Goal: Information Seeking & Learning: Learn about a topic

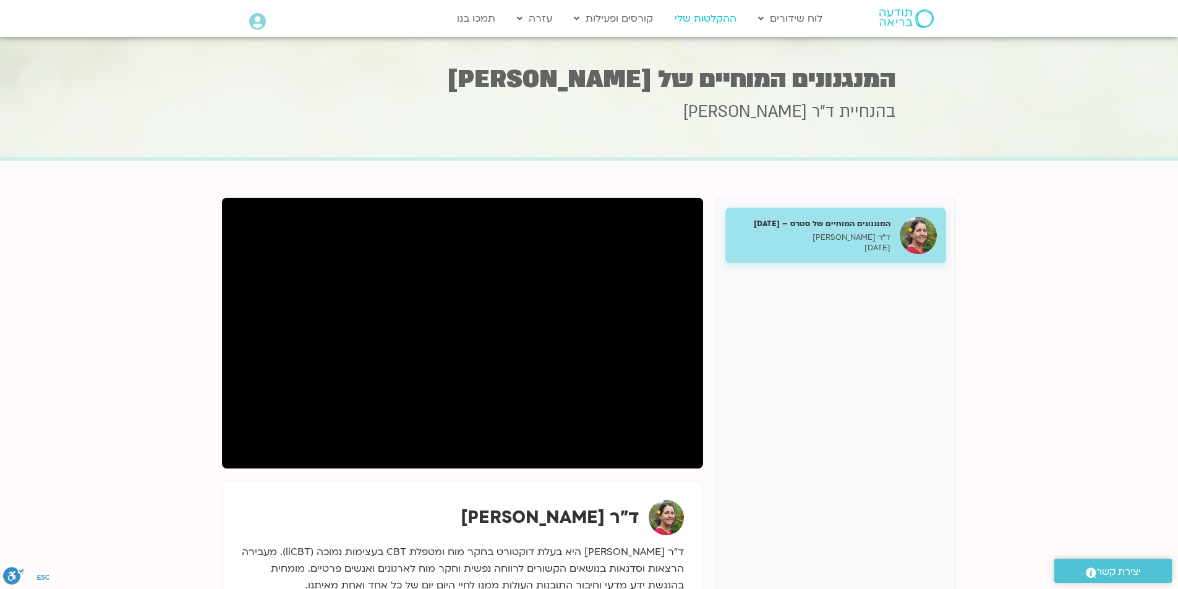
click at [703, 14] on link "ההקלטות שלי" at bounding box center [705, 18] width 74 height 23
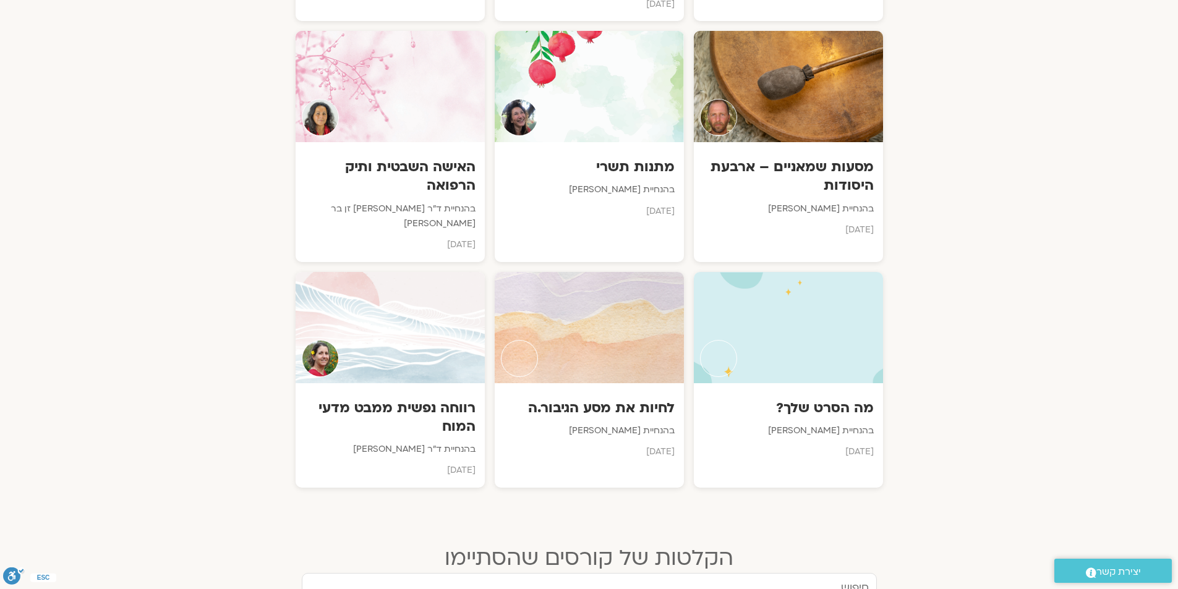
scroll to position [927, 0]
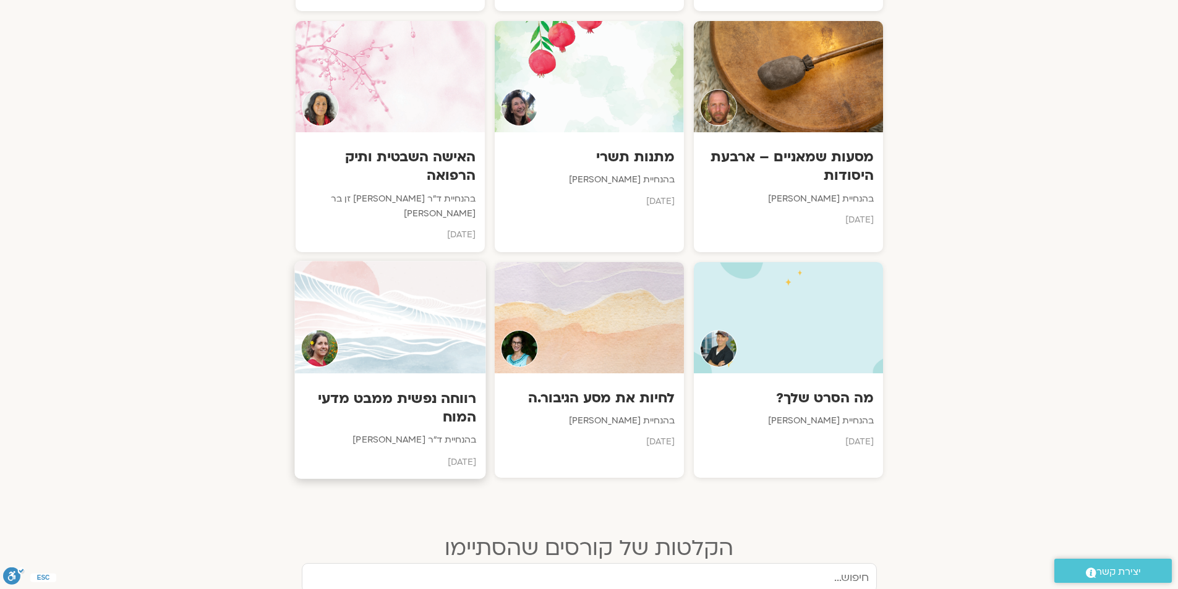
click at [409, 433] on p "בהנחיית ד"ר נועה אלבלדה" at bounding box center [390, 440] width 172 height 15
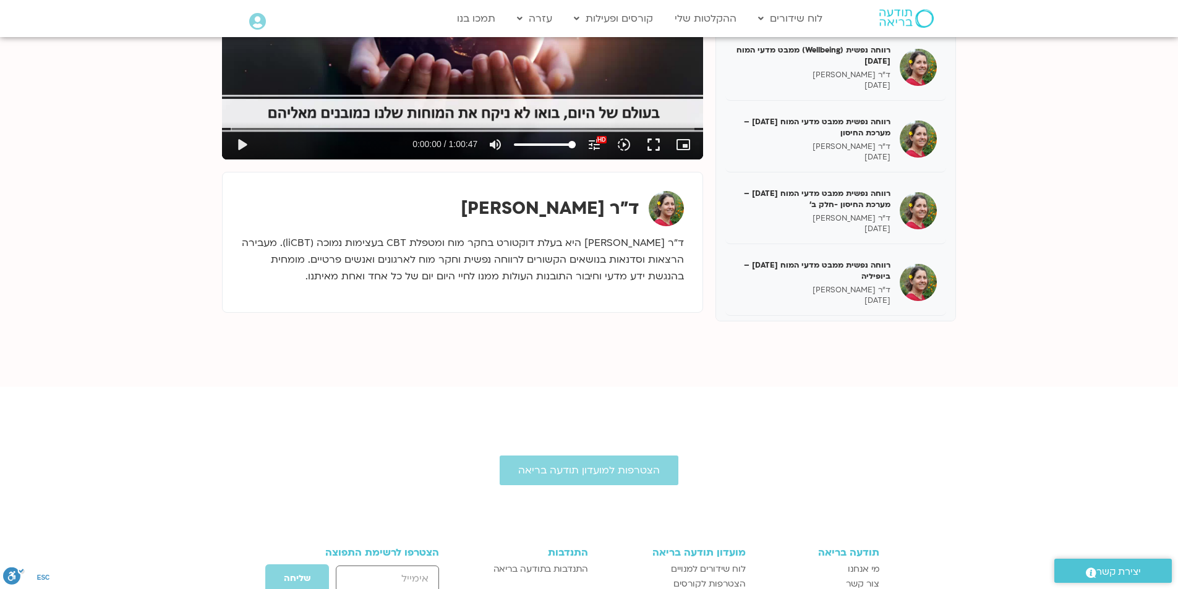
scroll to position [485, 0]
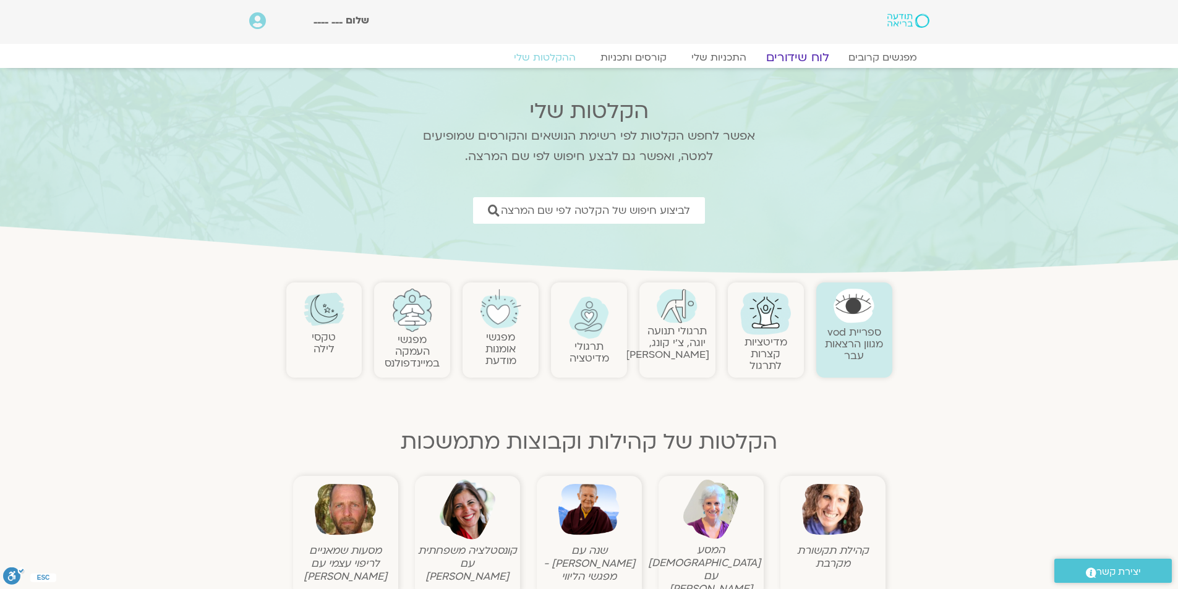
click at [786, 59] on link "לוח שידורים" at bounding box center [797, 57] width 93 height 15
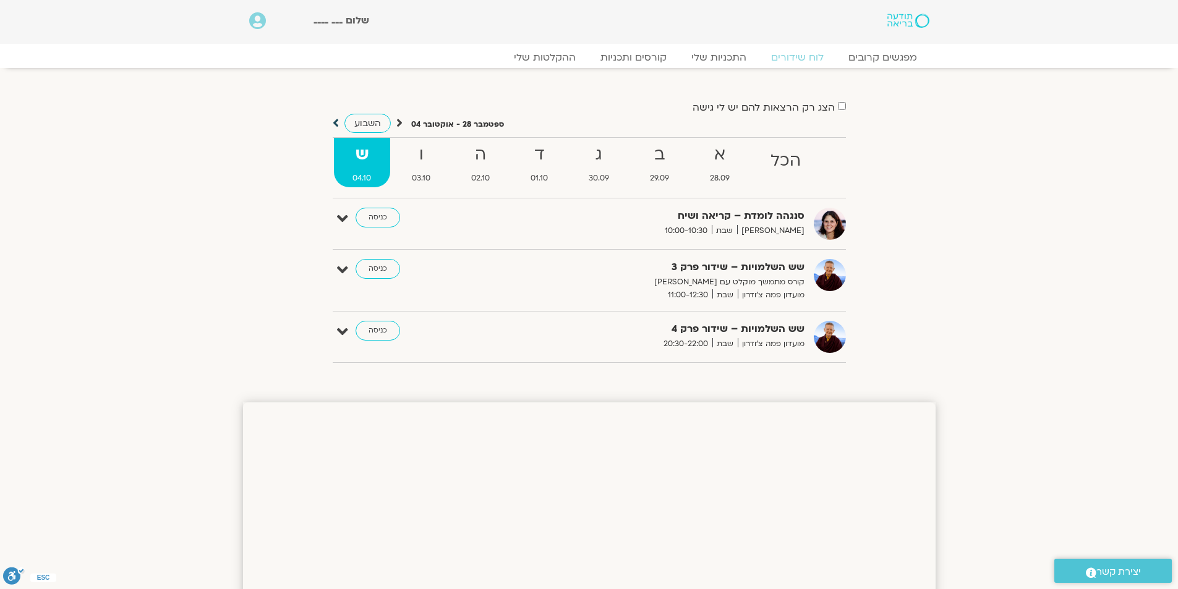
click at [335, 123] on icon at bounding box center [336, 123] width 6 height 12
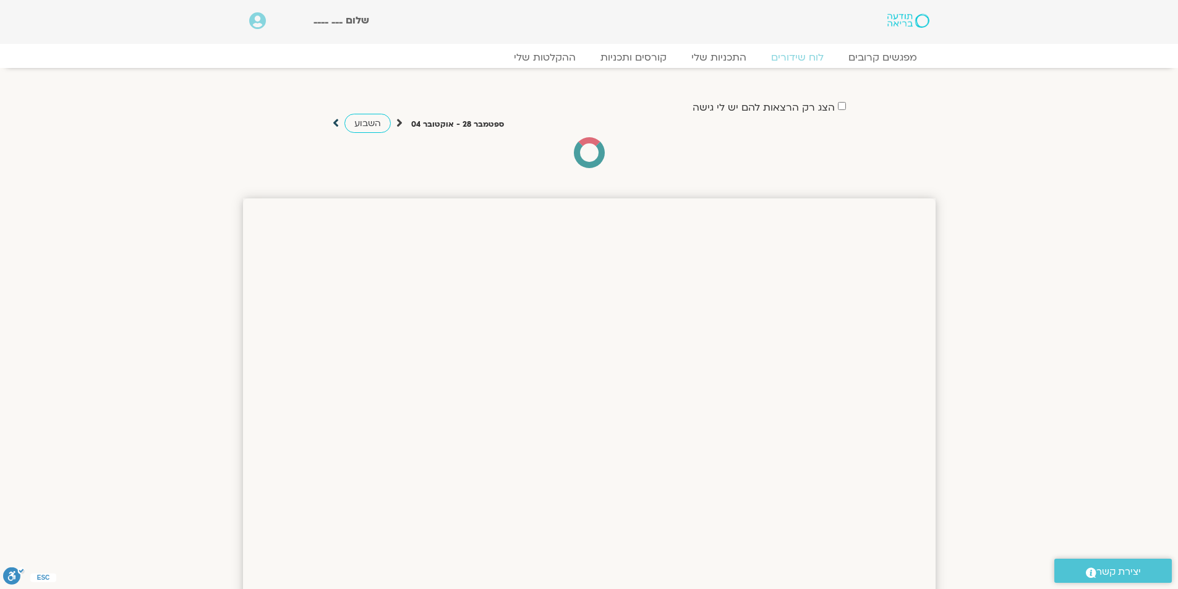
click at [335, 123] on icon at bounding box center [336, 123] width 6 height 12
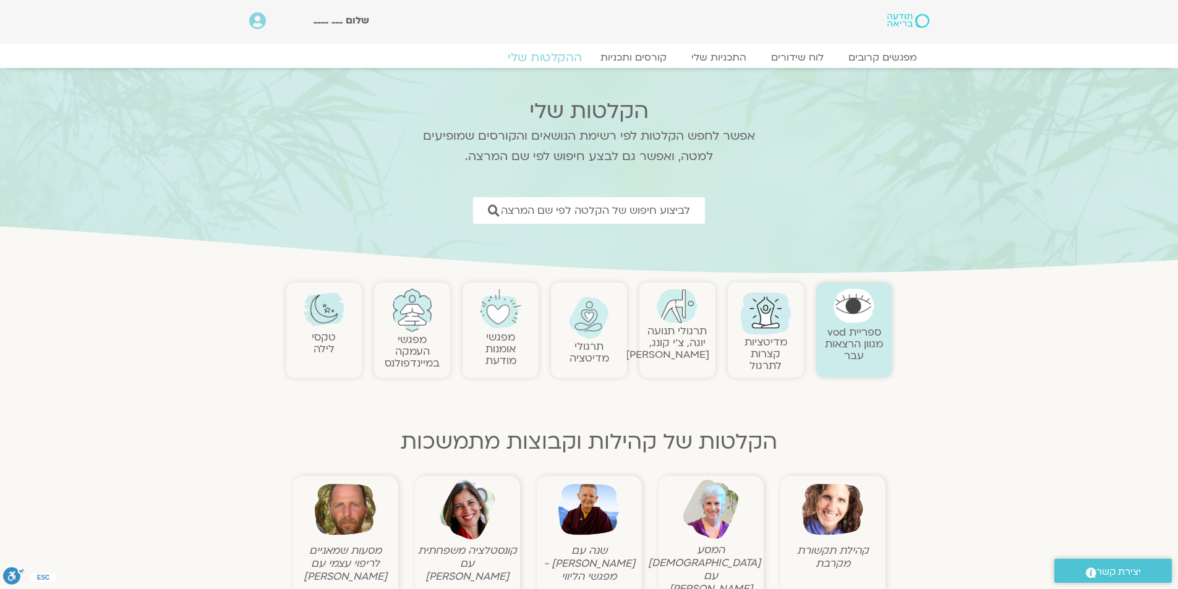
click at [547, 54] on link "ההקלטות שלי" at bounding box center [545, 57] width 104 height 15
click at [859, 333] on link "ספריית vod מגוון הרצאות עבר" at bounding box center [854, 344] width 58 height 38
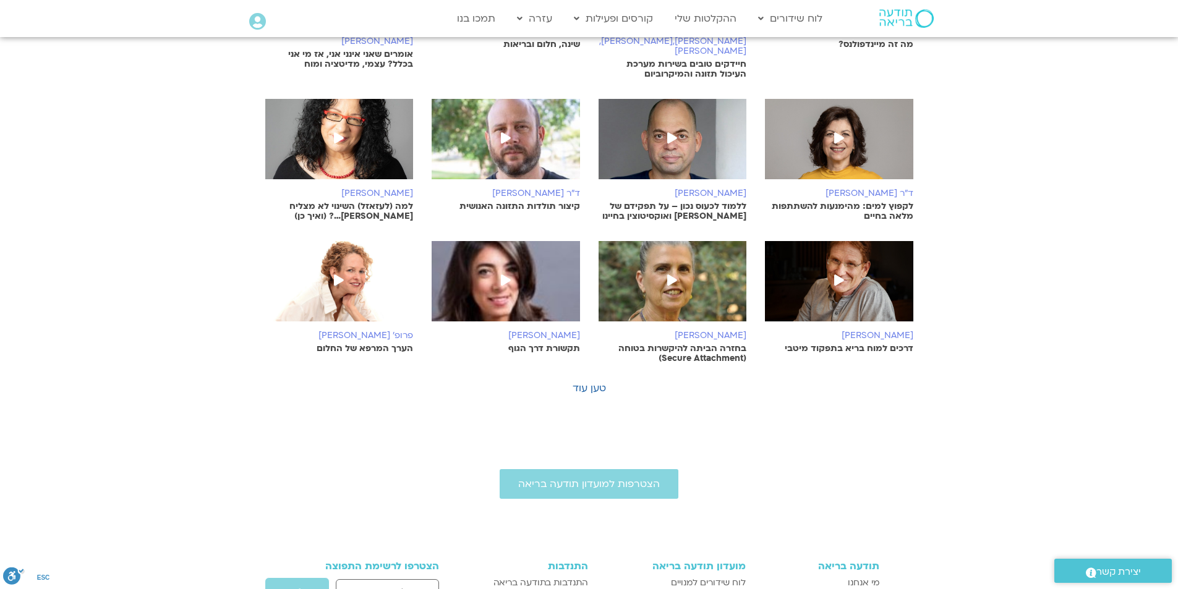
scroll to position [371, 0]
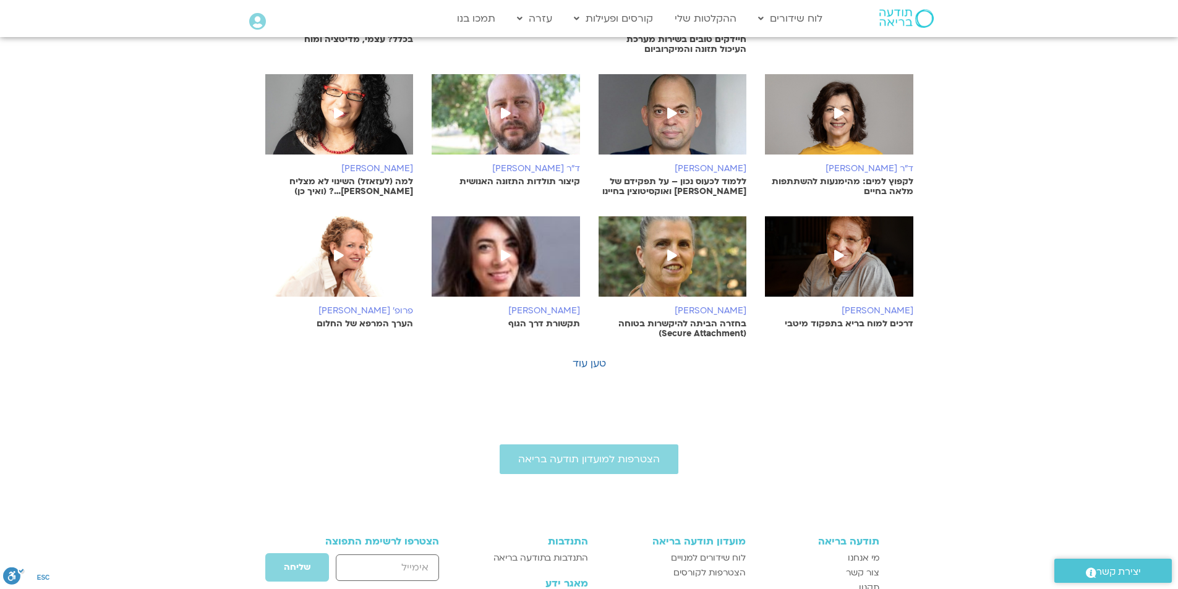
click at [586, 334] on div "לילה [PERSON_NAME] מה זה מיינדפולנס? [PERSON_NAME],[PERSON_NAME],[PERSON_NAME],…" at bounding box center [589, 135] width 666 height 446
click at [585, 357] on link "טען עוד" at bounding box center [588, 364] width 33 height 14
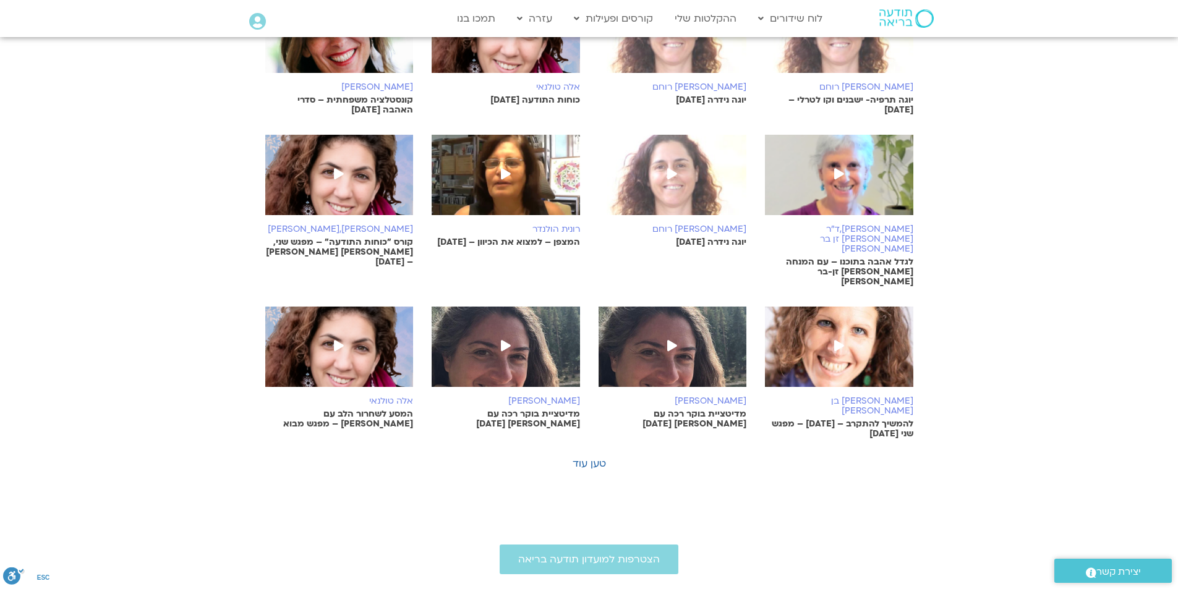
scroll to position [742, 0]
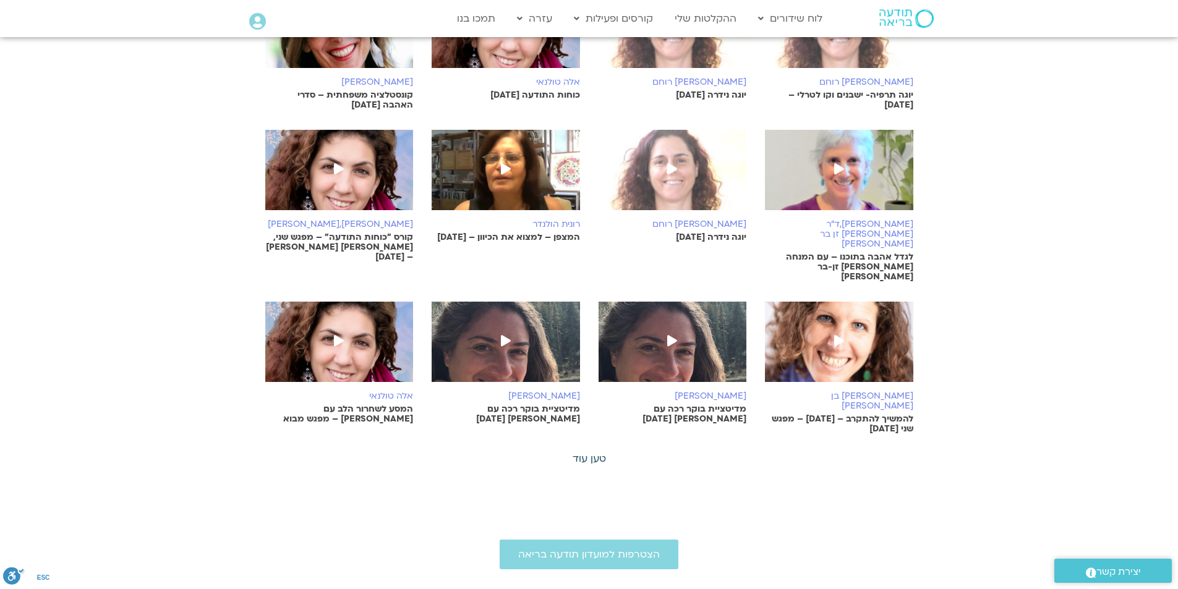
click at [587, 452] on link "טען עוד" at bounding box center [588, 459] width 33 height 14
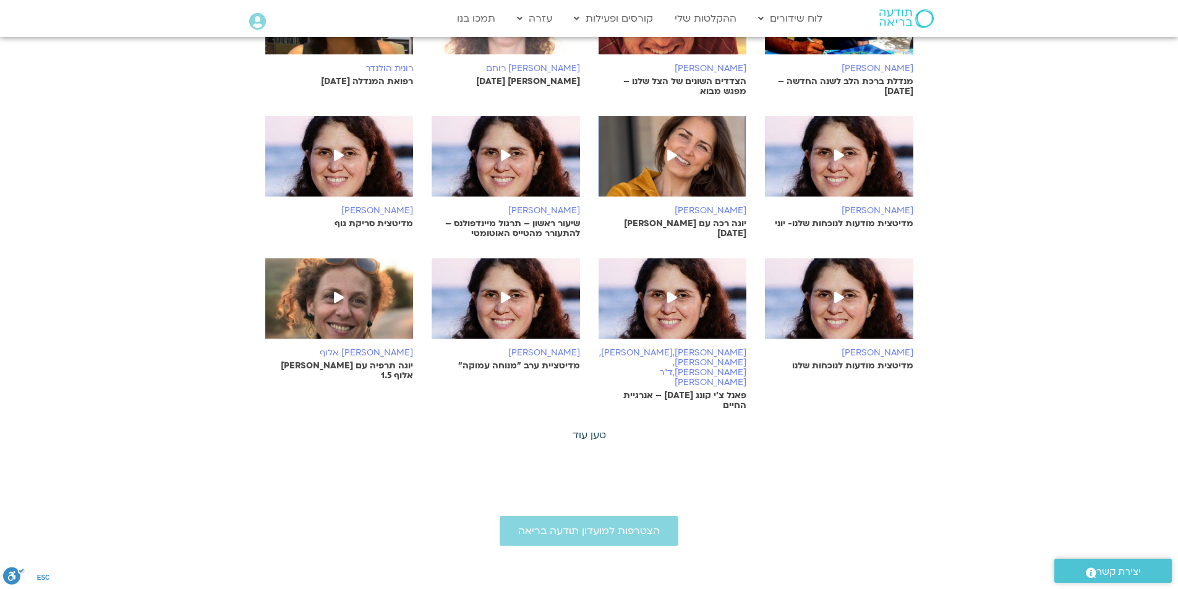
scroll to position [1236, 0]
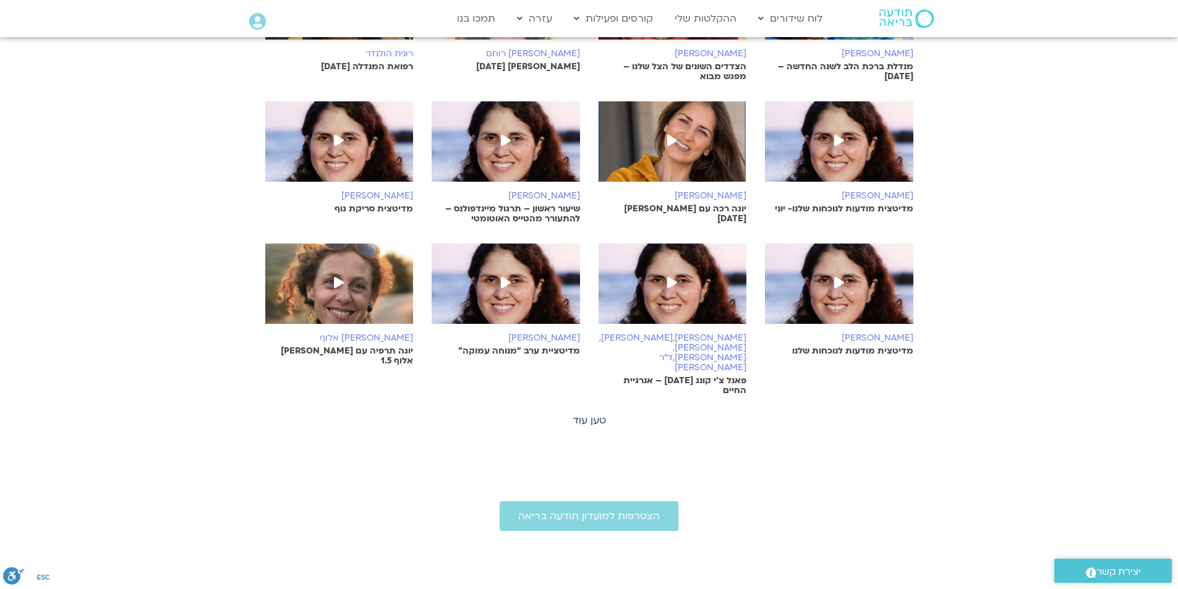
click at [590, 414] on link "טען עוד" at bounding box center [588, 421] width 33 height 14
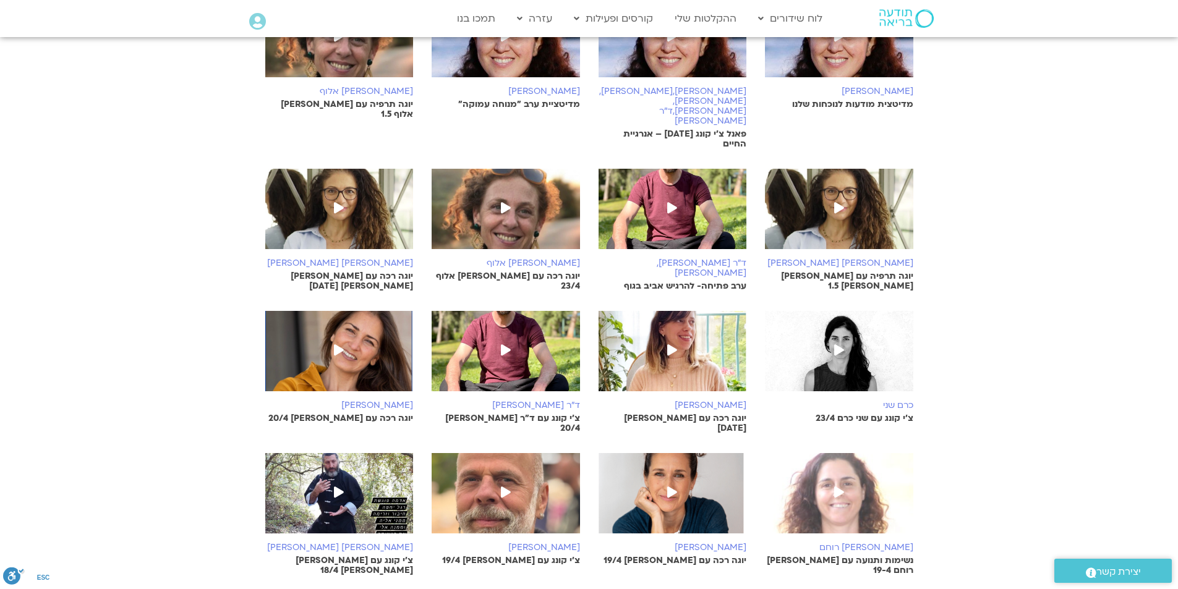
scroll to position [1484, 0]
click at [595, 589] on link "טען עוד" at bounding box center [588, 600] width 33 height 14
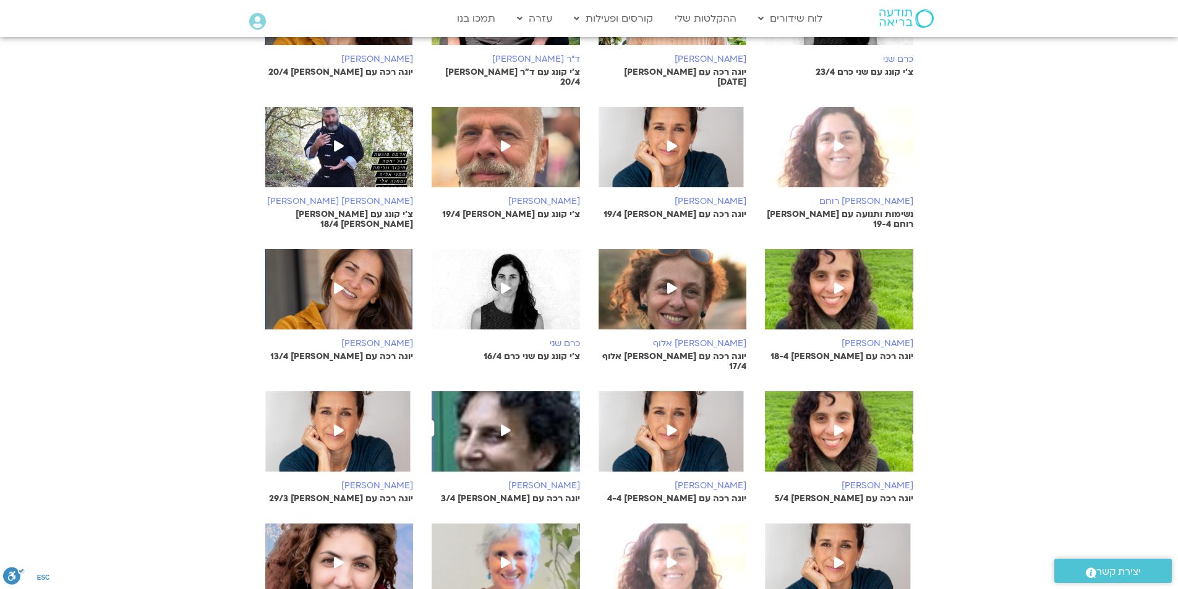
scroll to position [1978, 0]
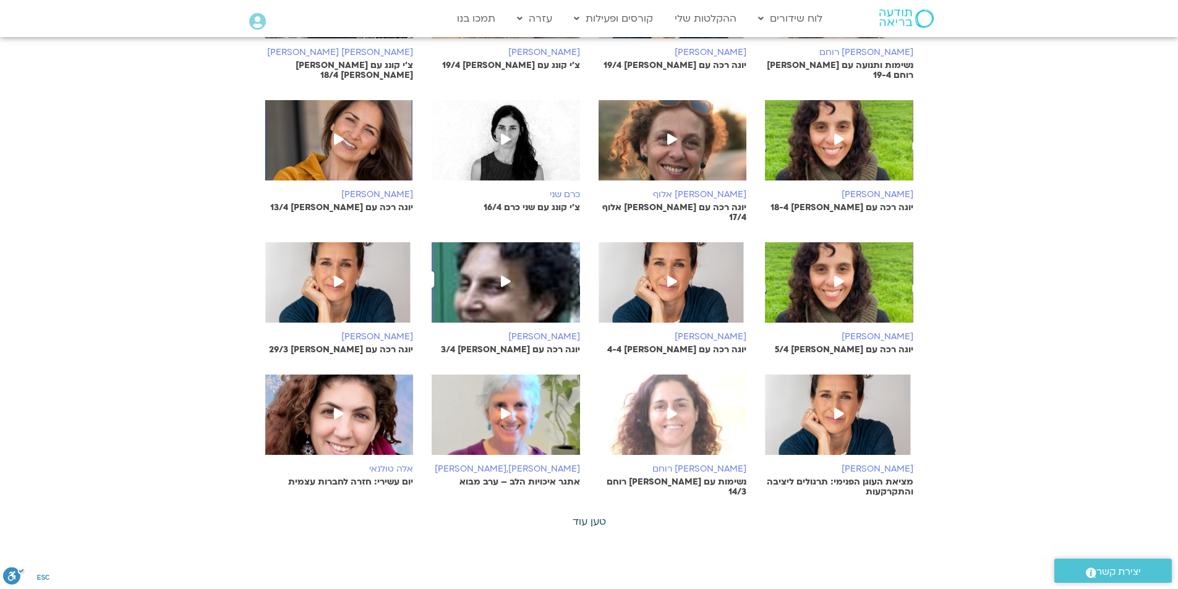
click at [600, 515] on link "טען עוד" at bounding box center [588, 522] width 33 height 14
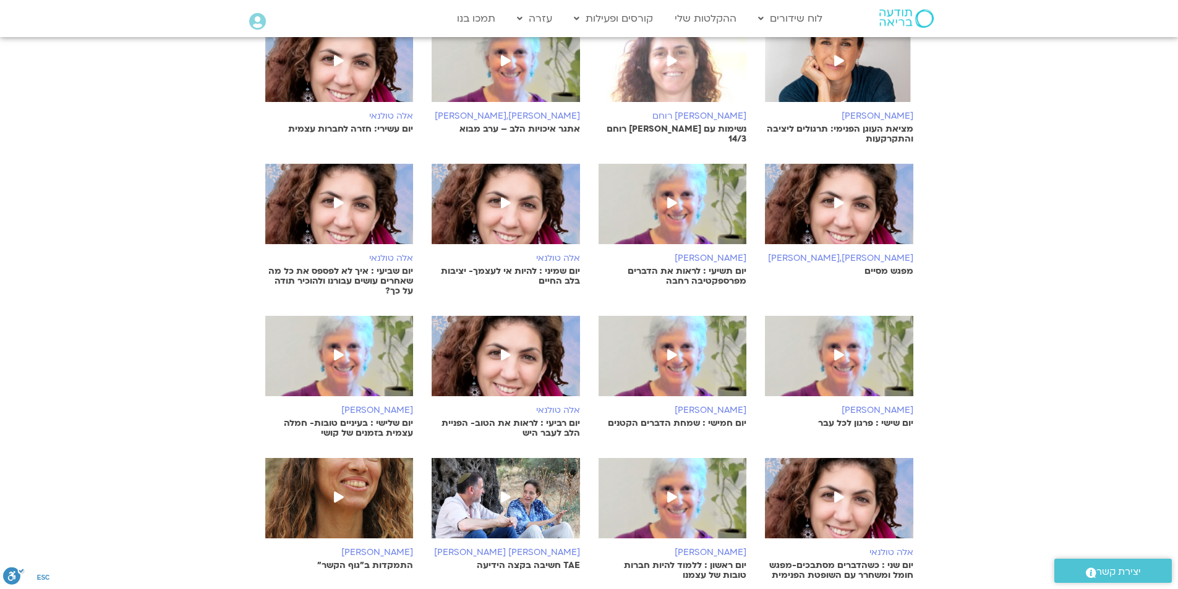
scroll to position [2349, 0]
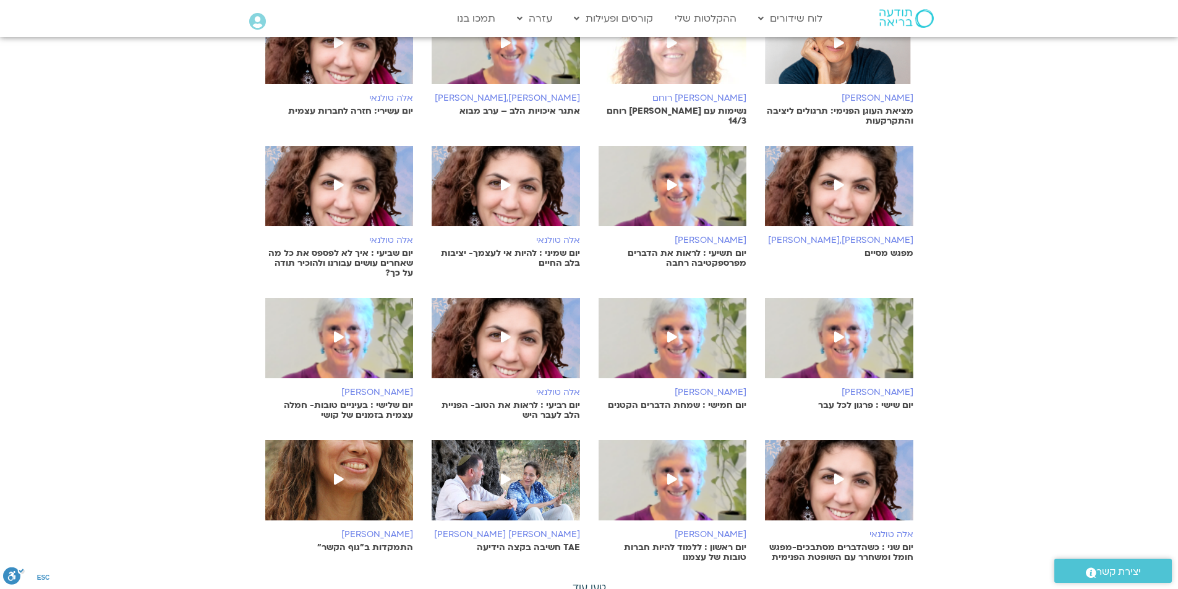
click at [593, 581] on link "טען עוד" at bounding box center [588, 588] width 33 height 14
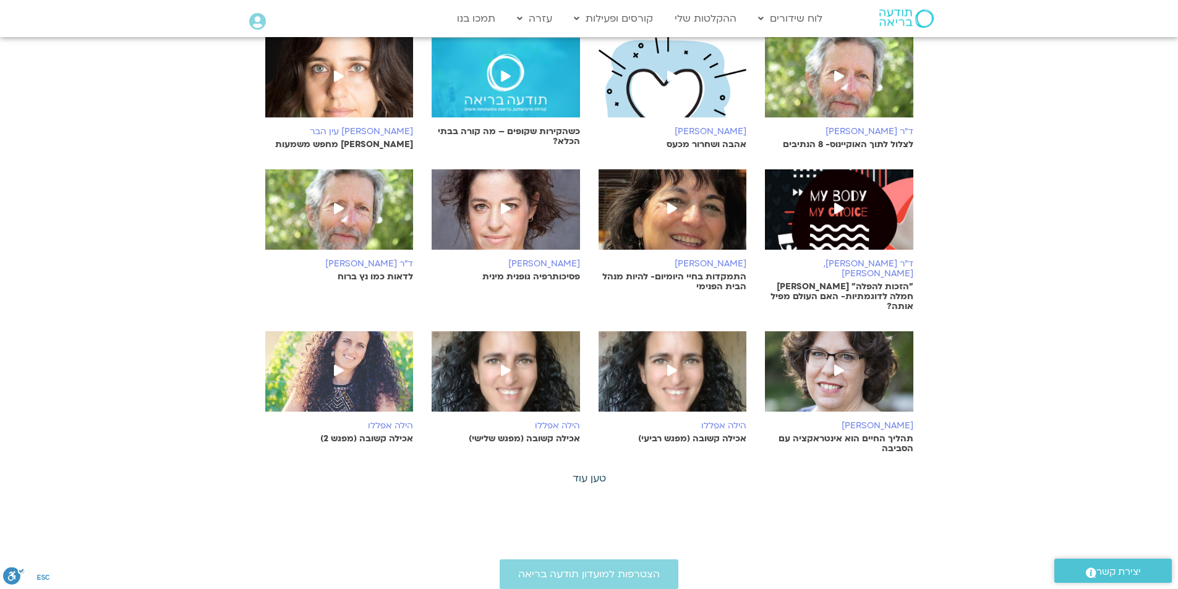
scroll to position [2906, 0]
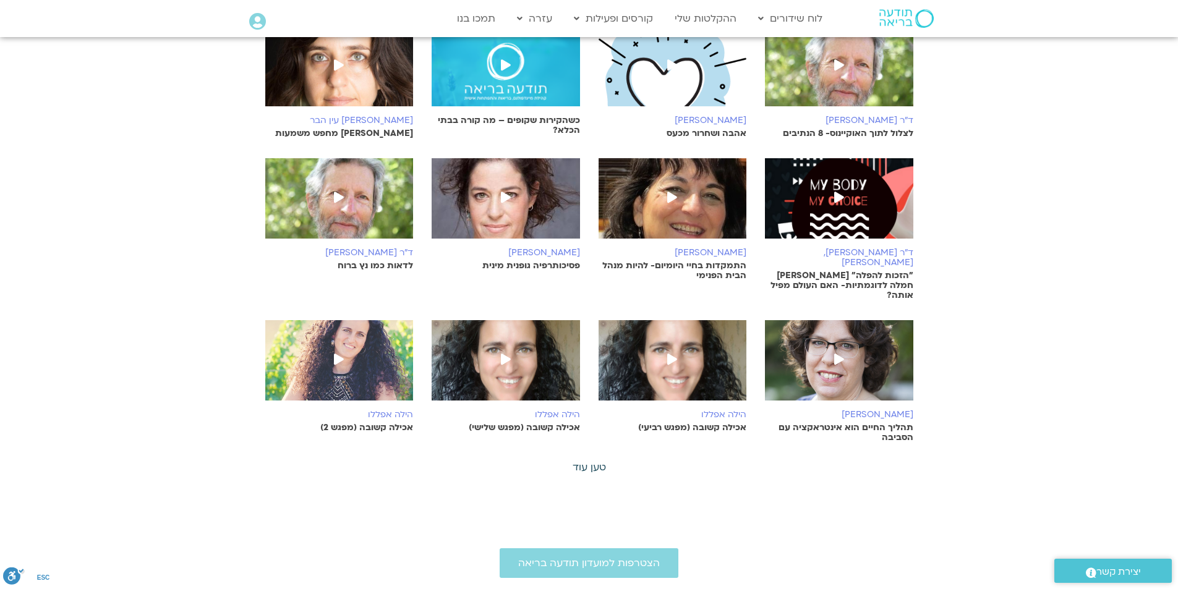
click at [583, 461] on link "טען עוד" at bounding box center [588, 468] width 33 height 14
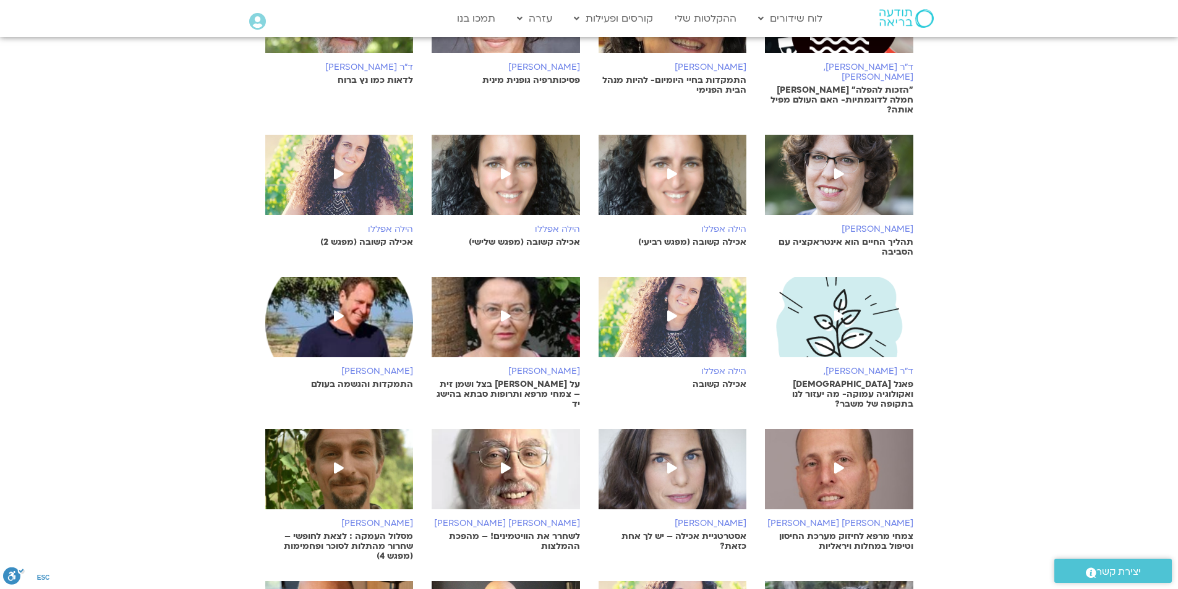
scroll to position [3277, 0]
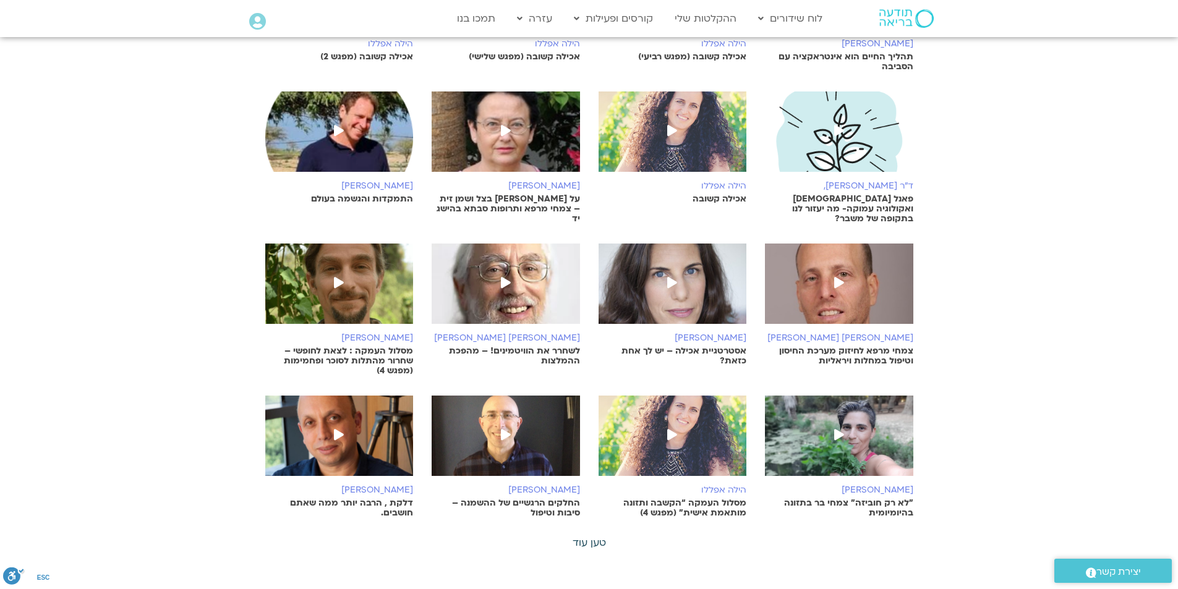
click at [588, 536] on link "טען עוד" at bounding box center [588, 543] width 33 height 14
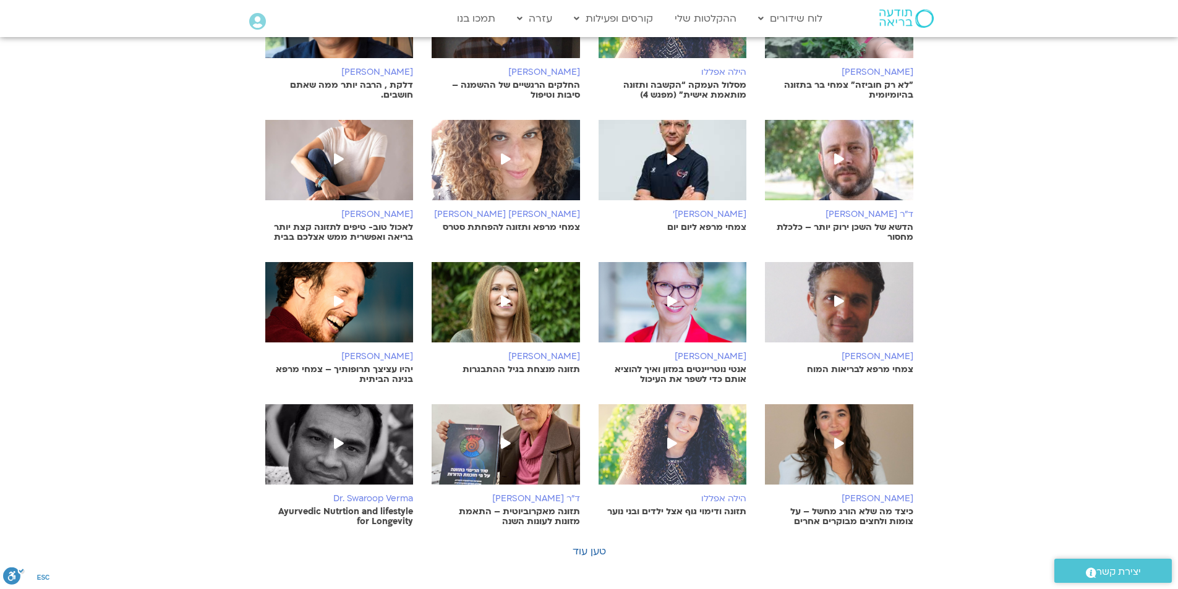
scroll to position [3709, 0]
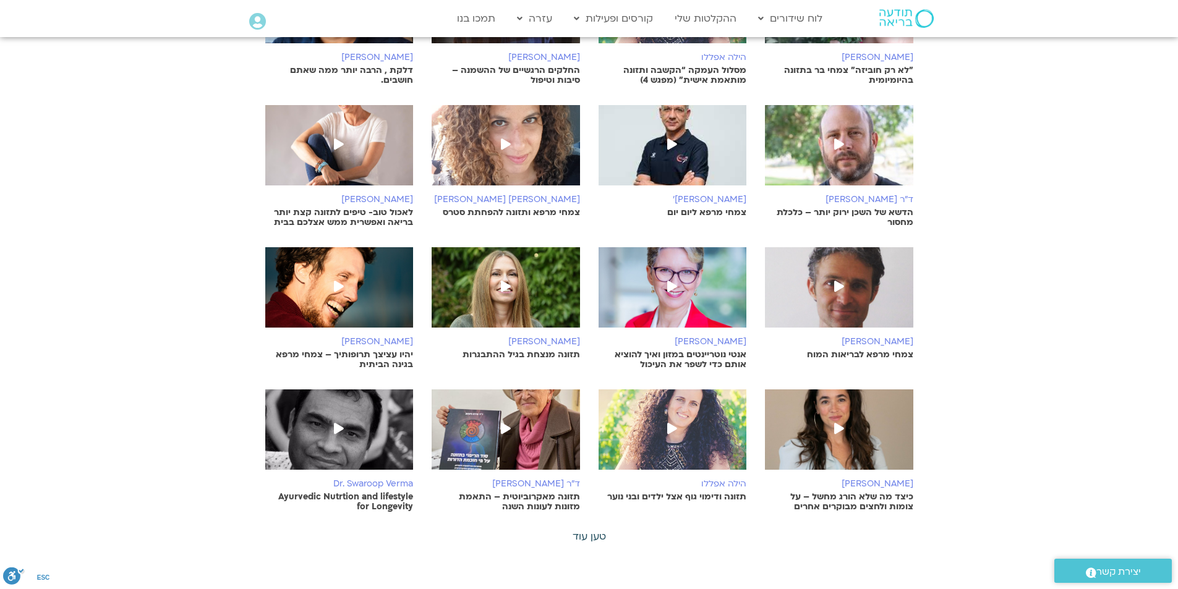
click at [579, 530] on link "טען עוד" at bounding box center [588, 537] width 33 height 14
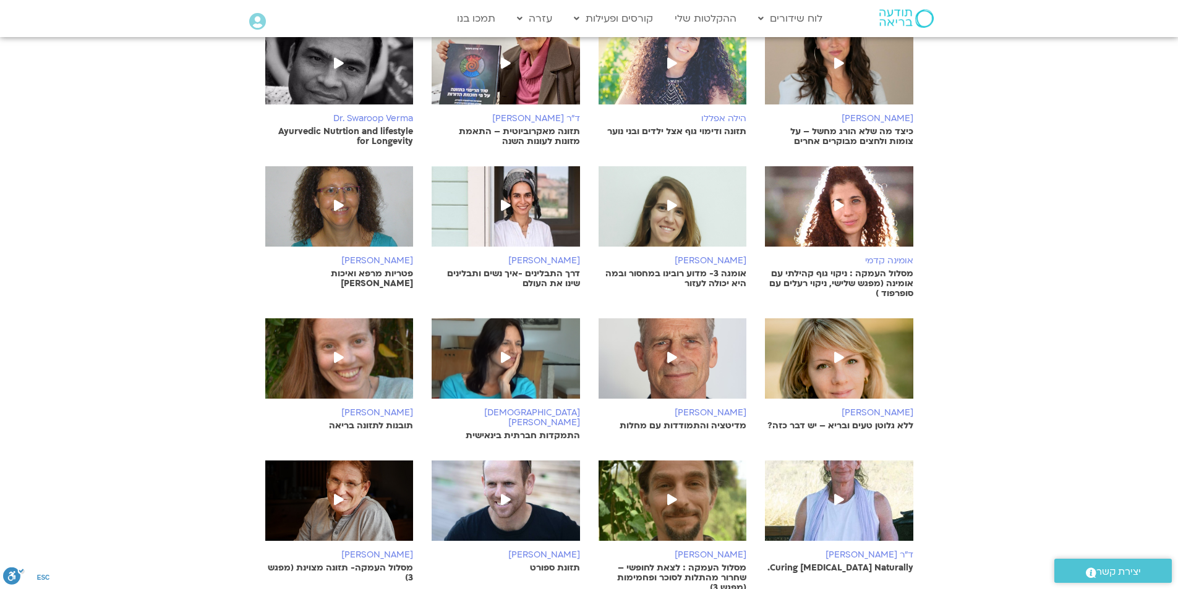
scroll to position [4080, 0]
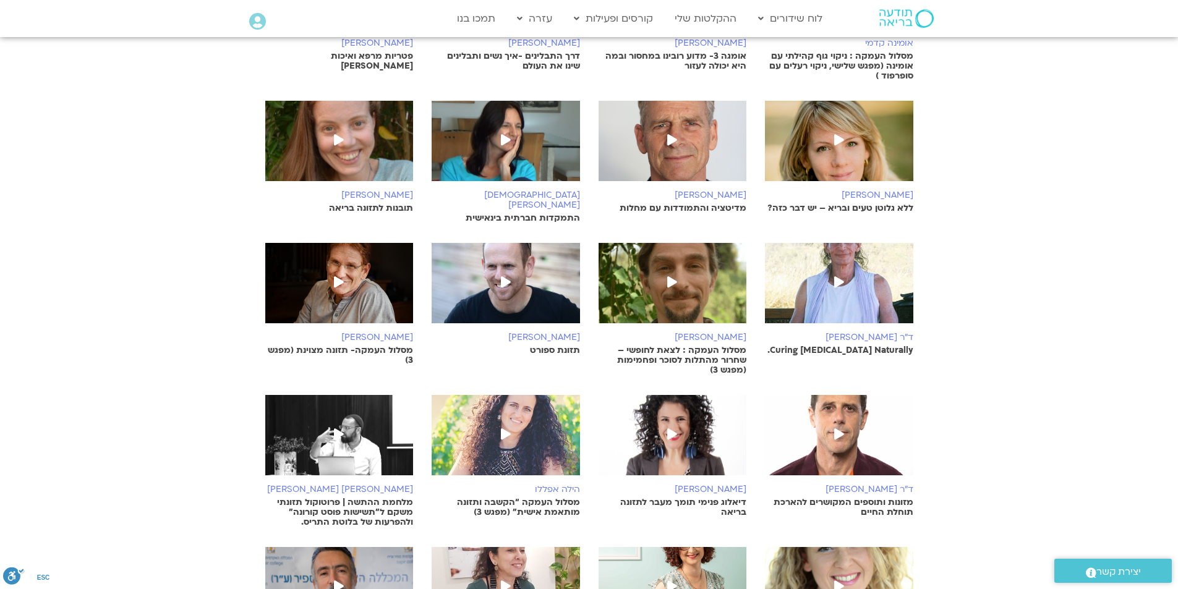
scroll to position [4451, 0]
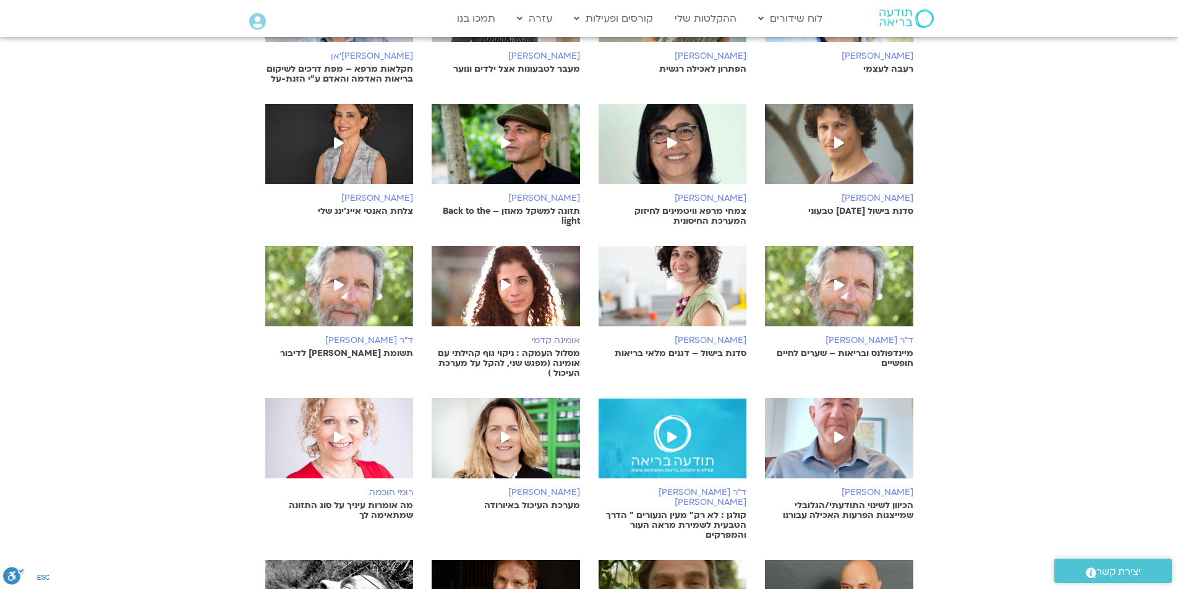
scroll to position [4884, 0]
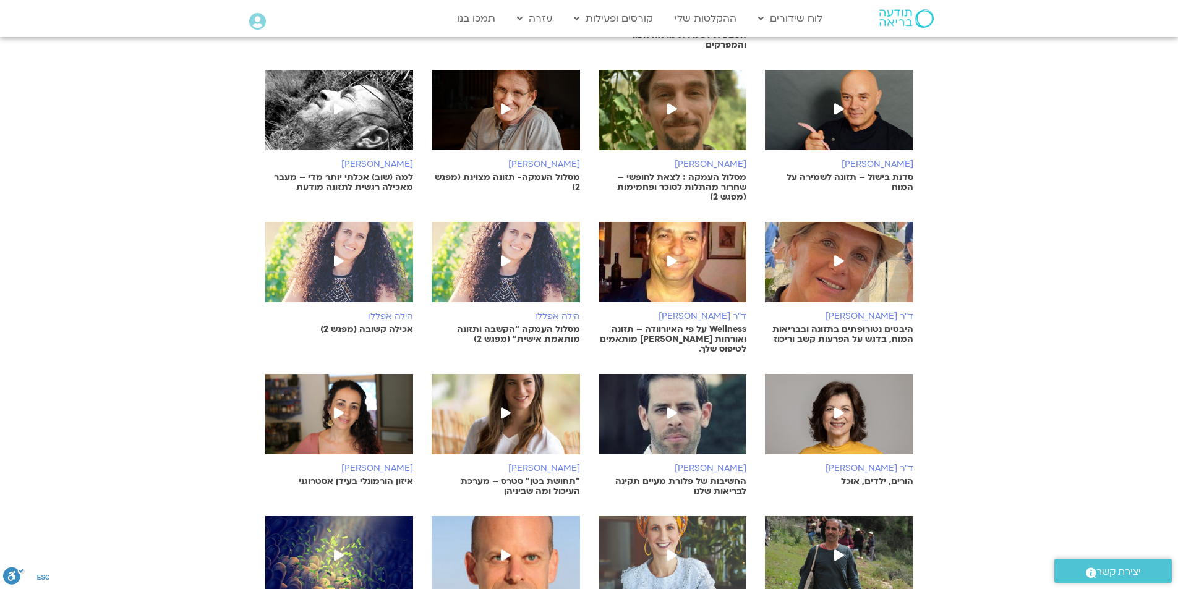
scroll to position [5379, 0]
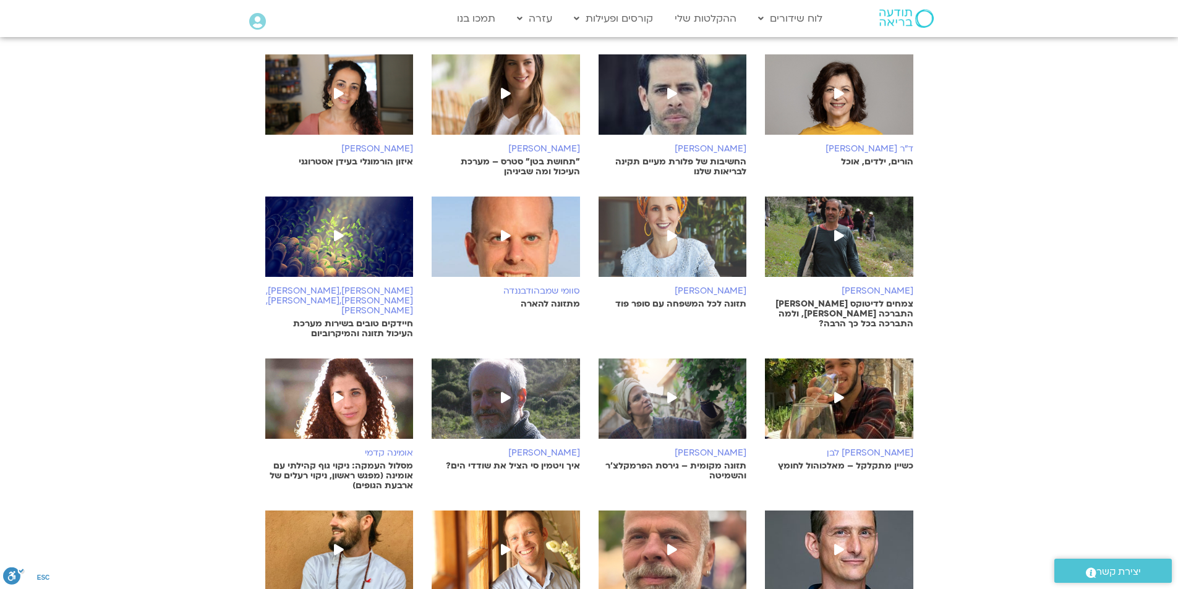
scroll to position [5811, 0]
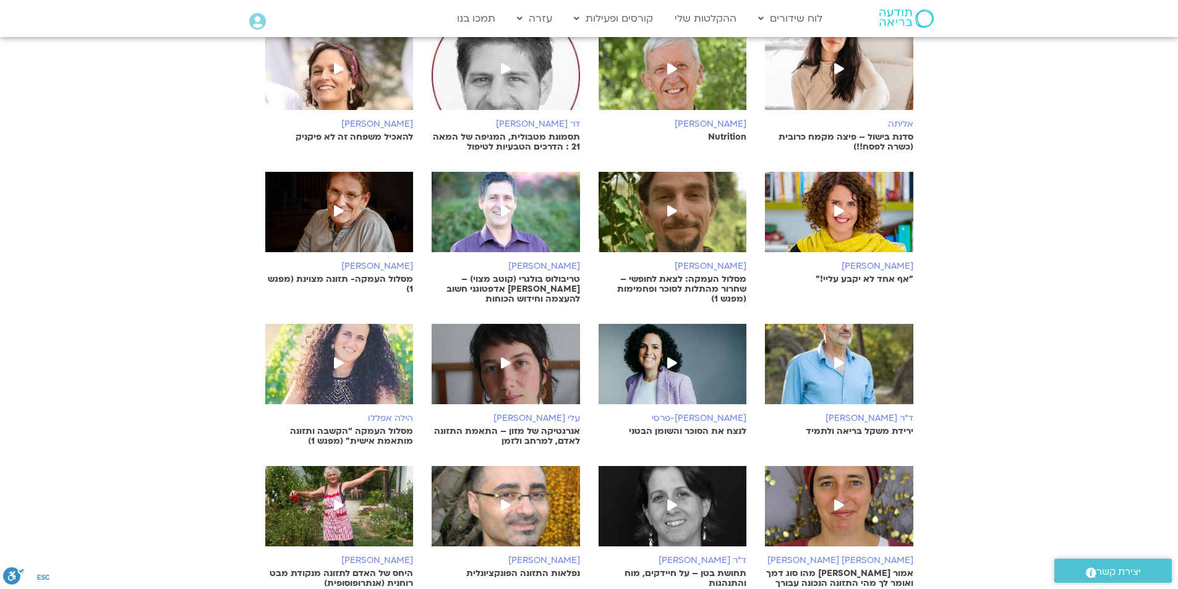
scroll to position [6368, 0]
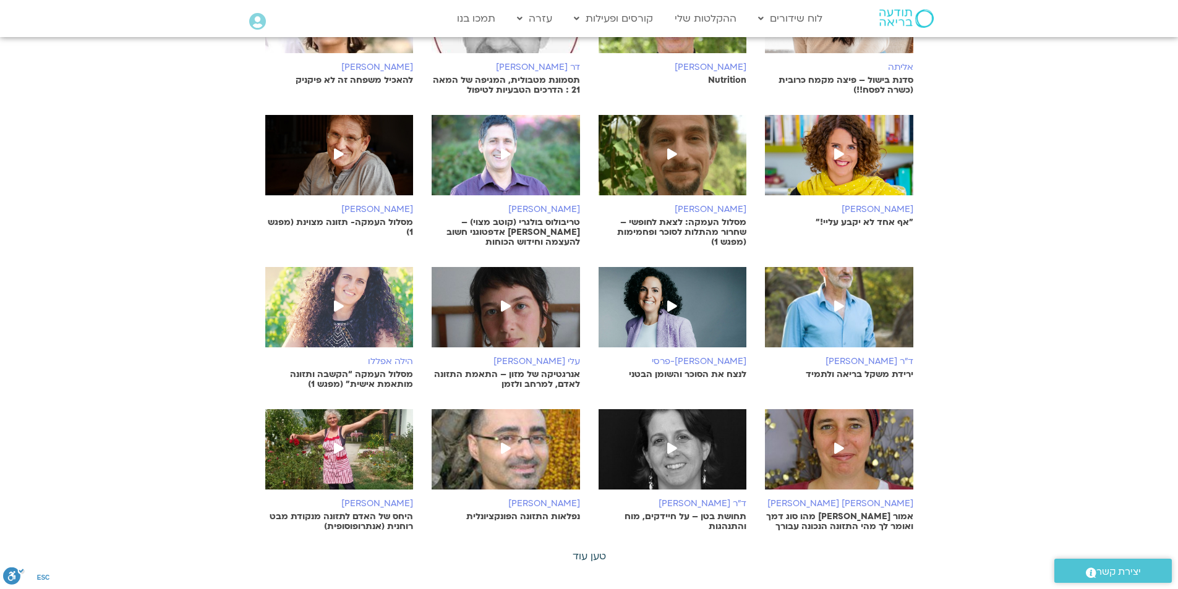
click at [595, 550] on link "טען עוד" at bounding box center [588, 557] width 33 height 14
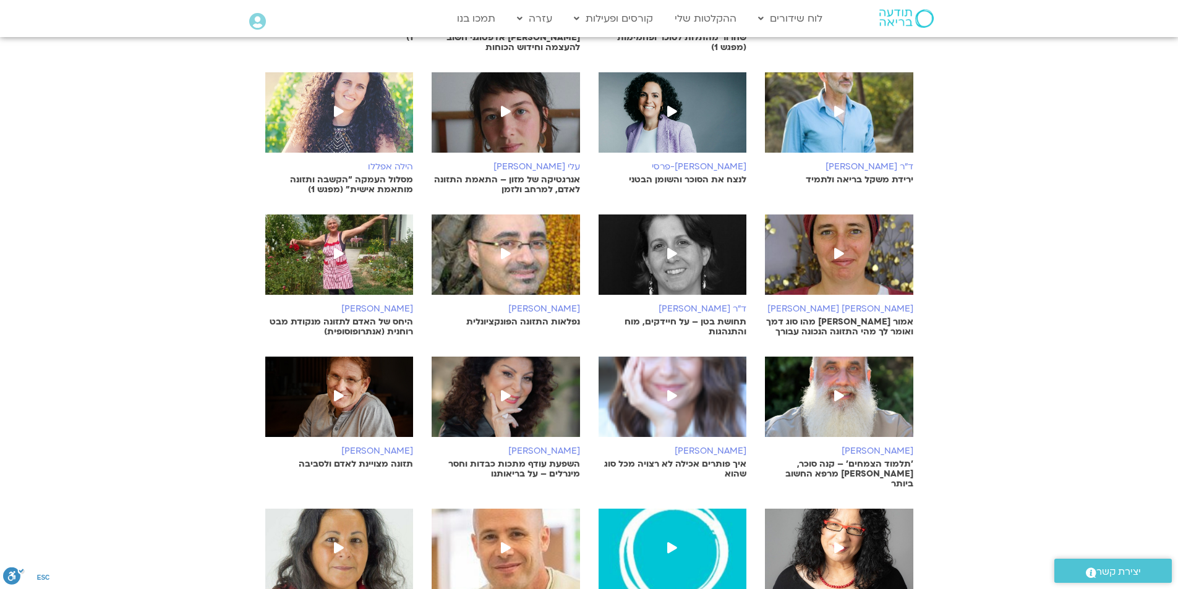
scroll to position [6677, 0]
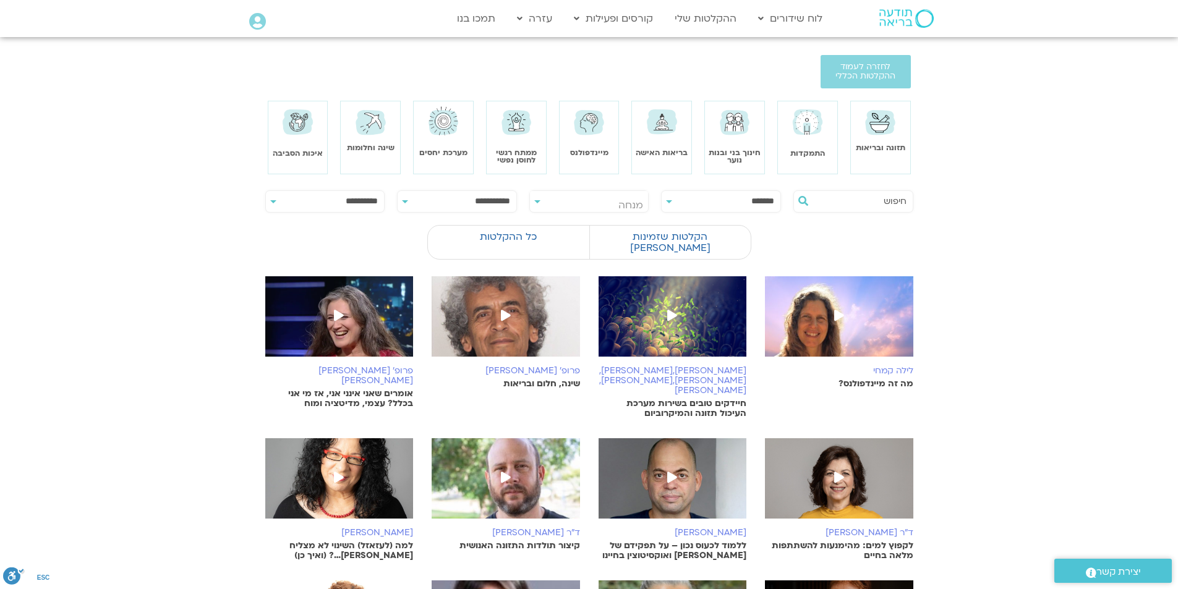
scroll to position [0, 0]
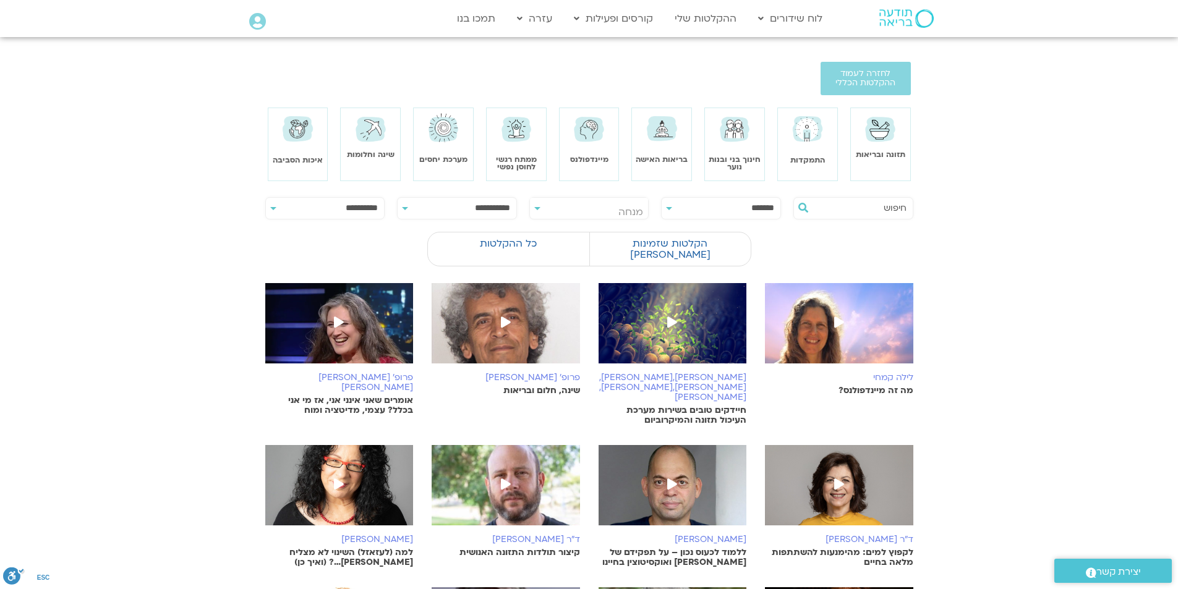
click at [670, 210] on select "**********" at bounding box center [721, 208] width 119 height 21
click at [662, 198] on select "**********" at bounding box center [721, 208] width 119 height 21
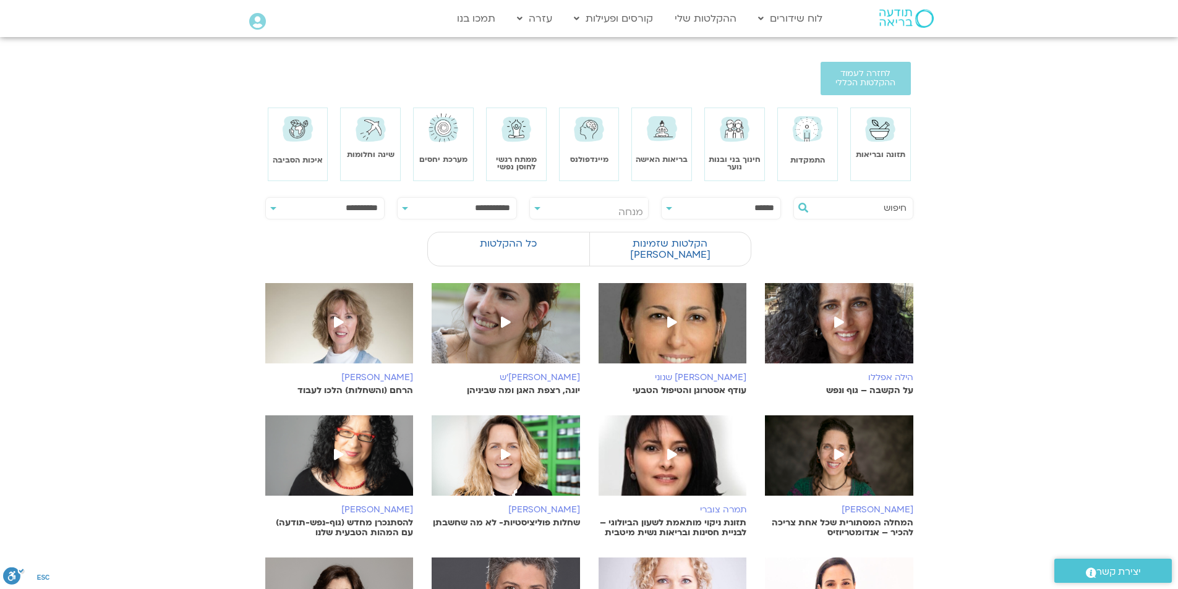
click at [668, 210] on select "**********" at bounding box center [721, 208] width 119 height 21
click at [662, 198] on select "**********" at bounding box center [721, 208] width 119 height 21
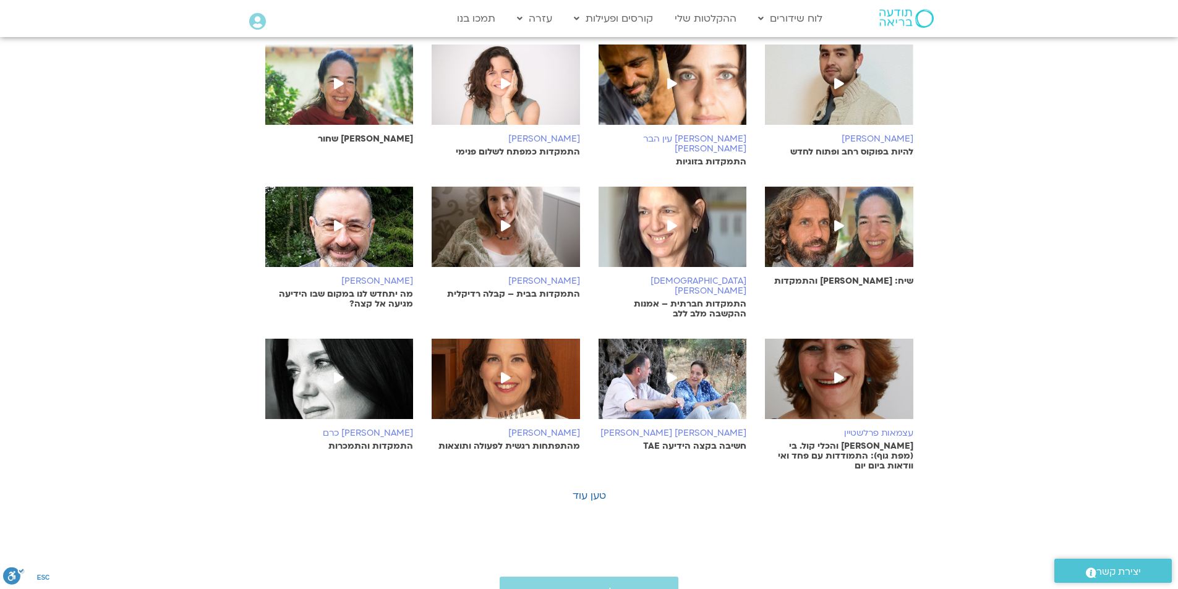
scroll to position [247, 0]
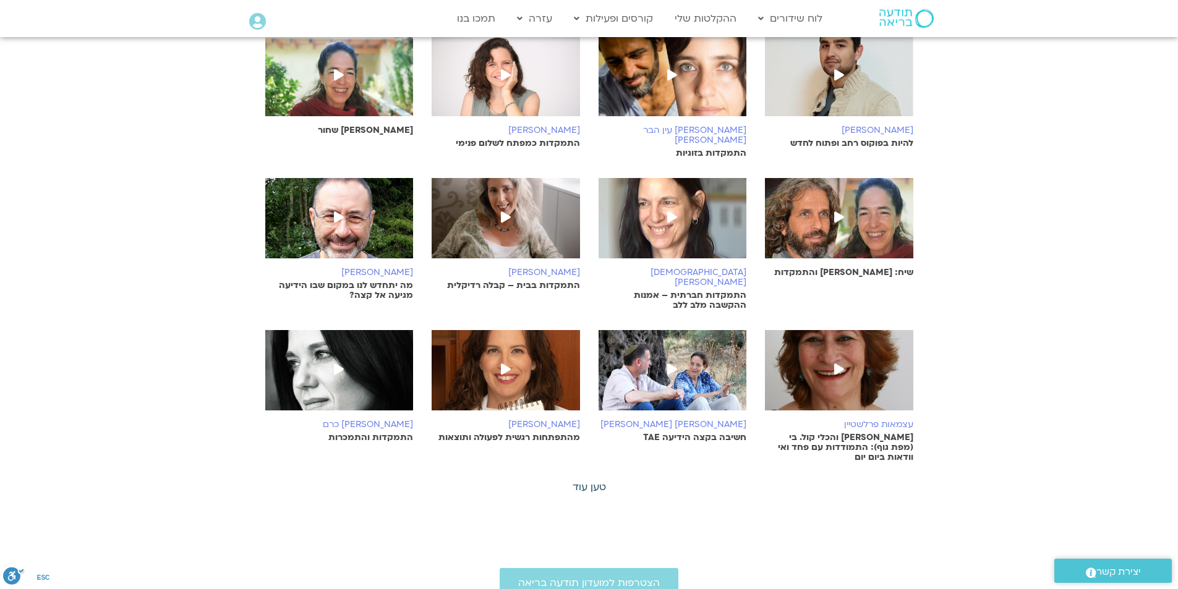
click at [590, 480] on link "טען עוד" at bounding box center [588, 487] width 33 height 14
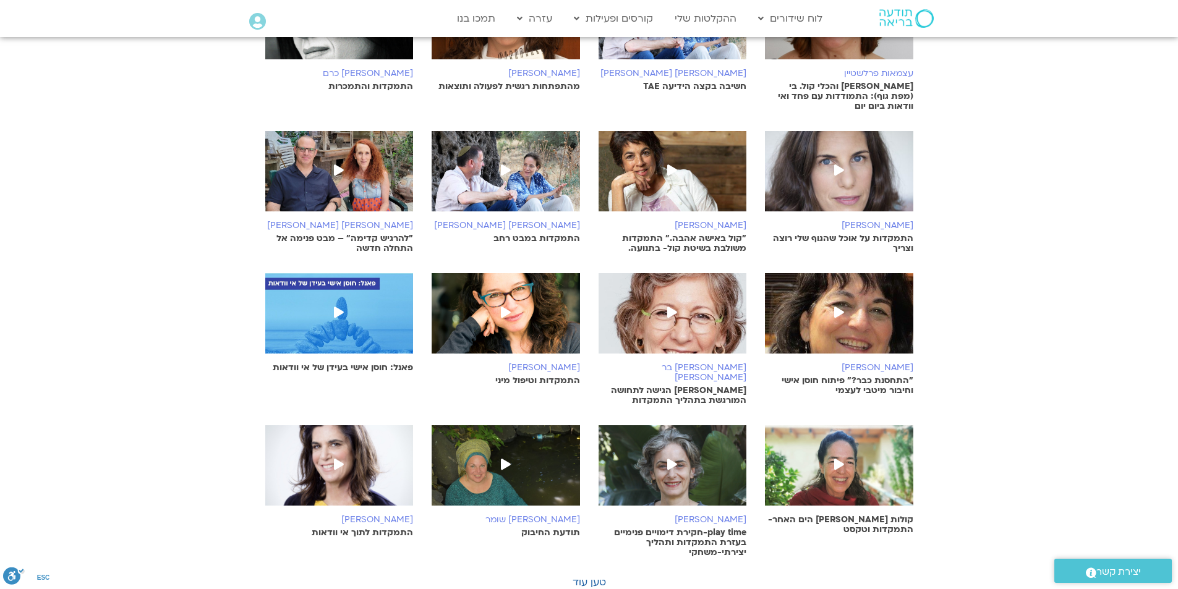
scroll to position [618, 0]
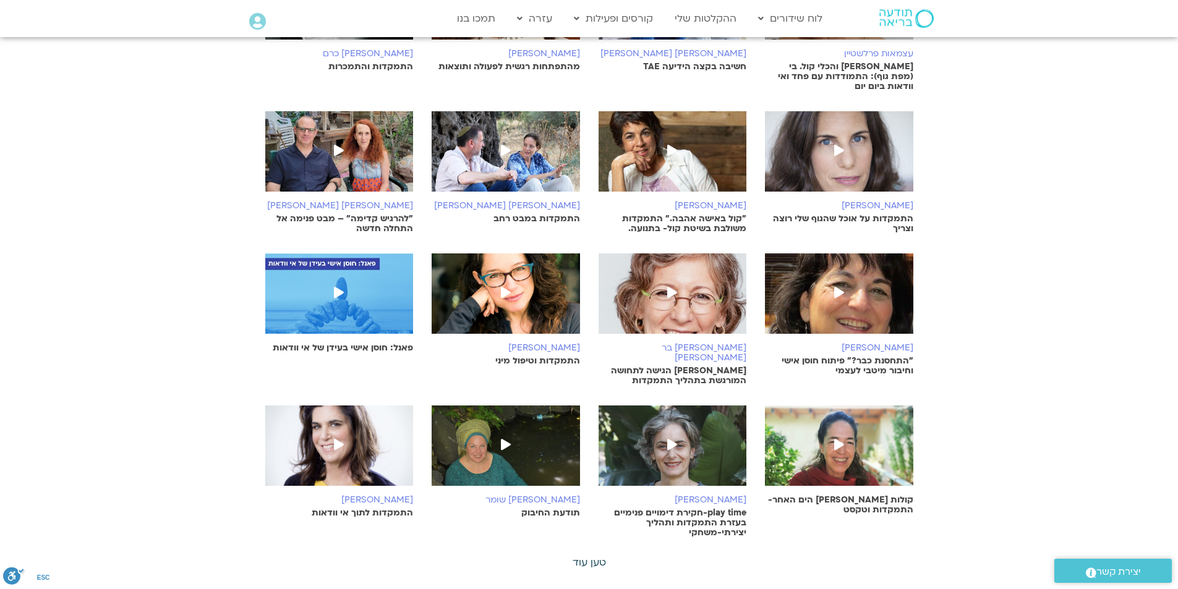
click at [592, 556] on link "טען עוד" at bounding box center [588, 563] width 33 height 14
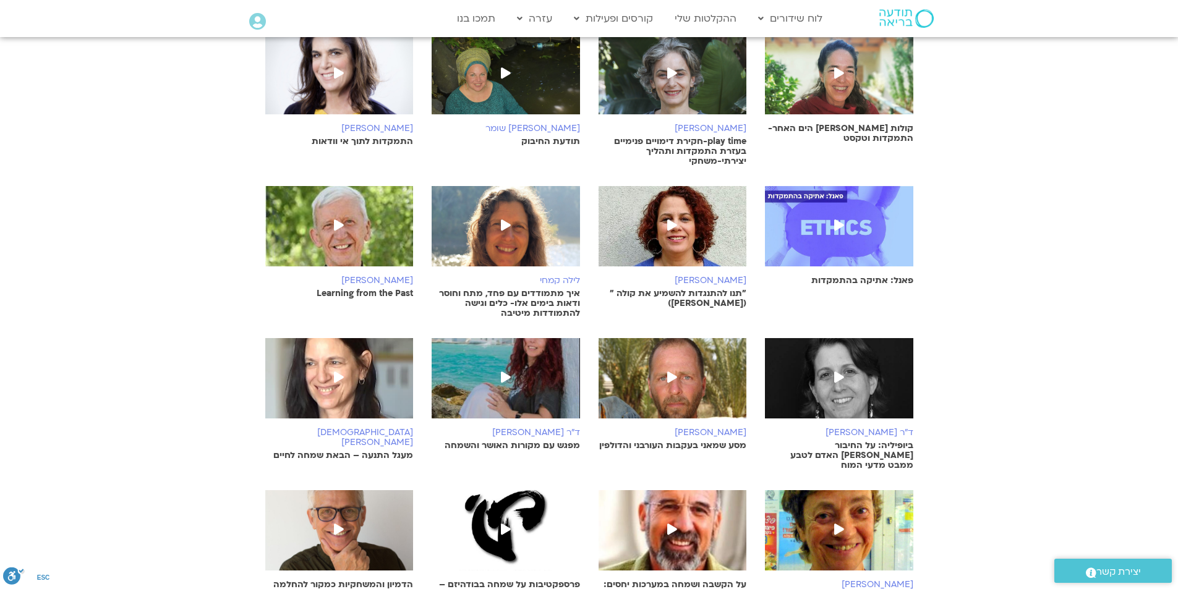
scroll to position [1113, 0]
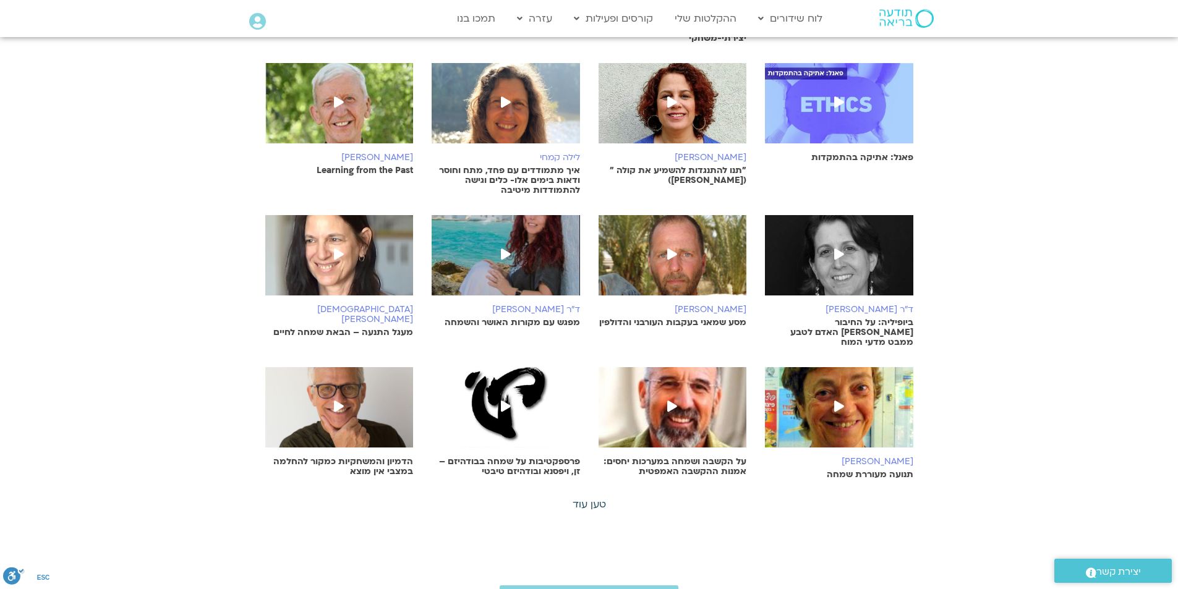
click at [600, 498] on link "טען עוד" at bounding box center [588, 505] width 33 height 14
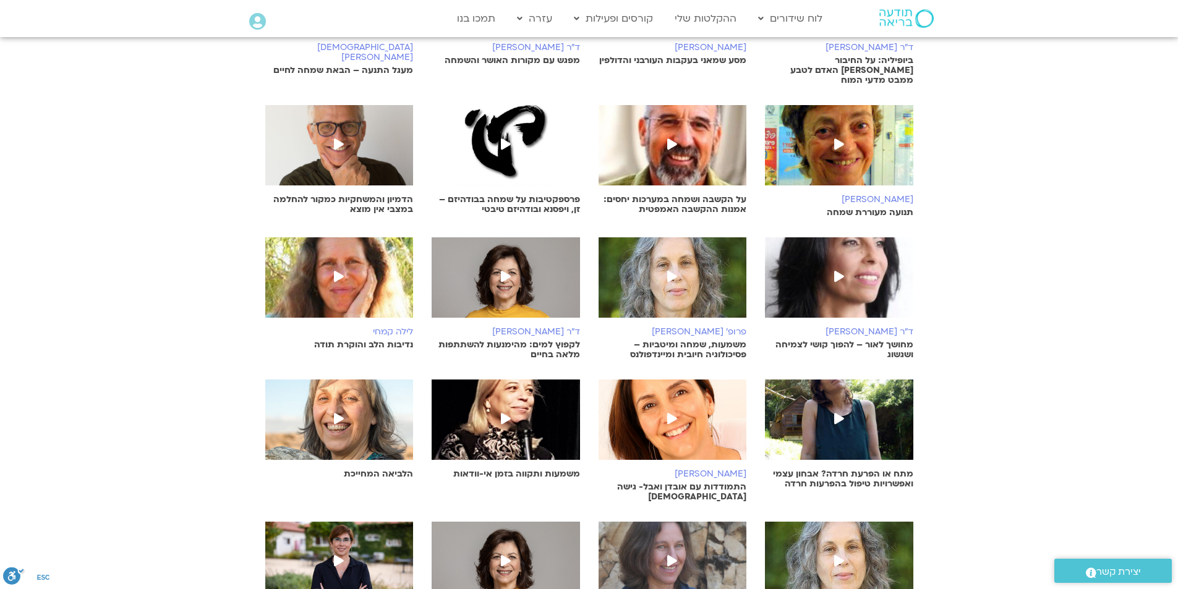
scroll to position [1484, 0]
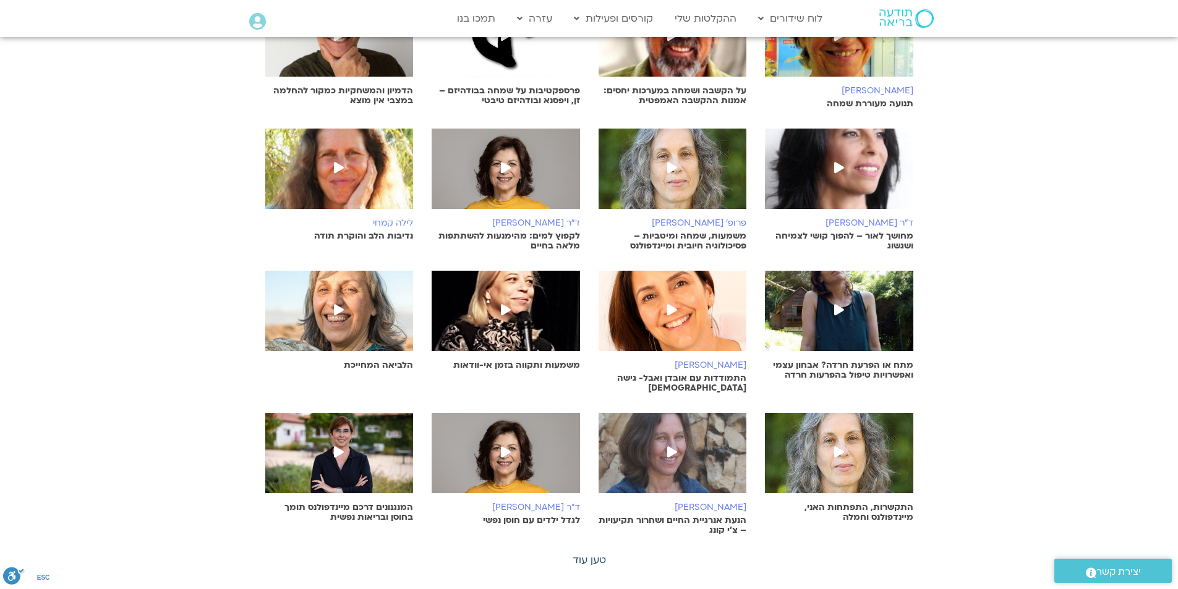
click at [592, 553] on link "טען עוד" at bounding box center [588, 560] width 33 height 14
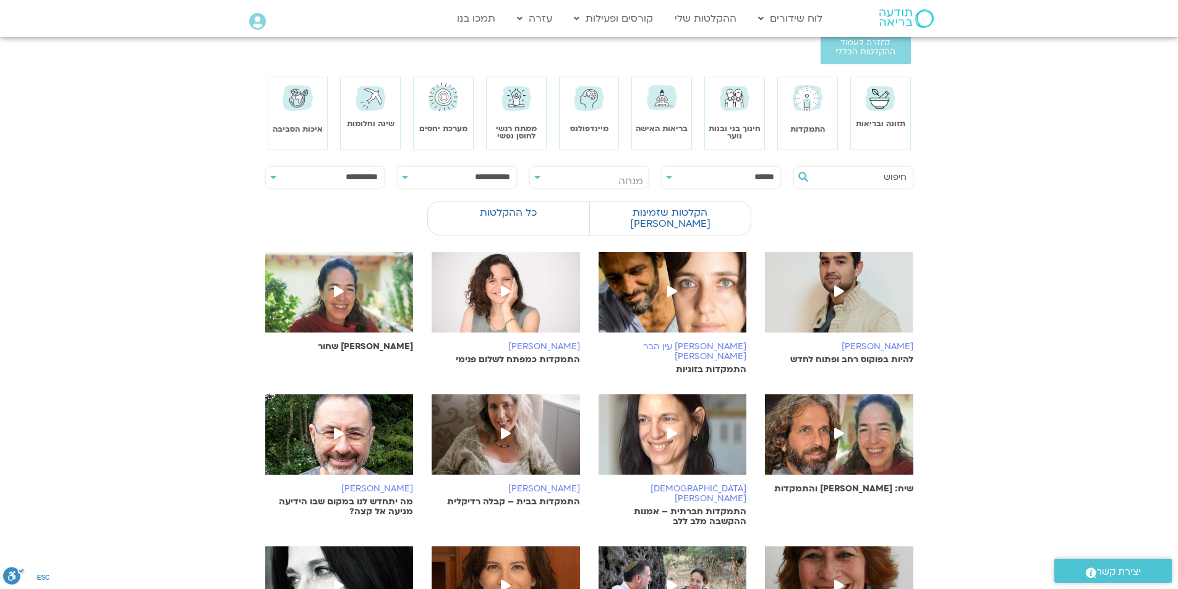
scroll to position [0, 0]
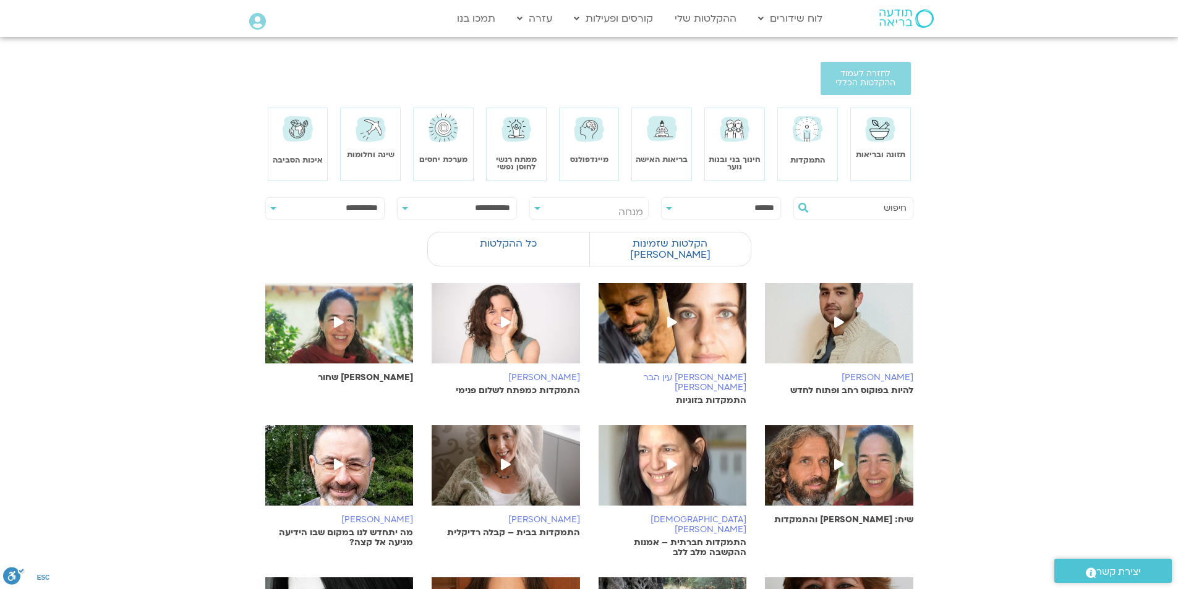
click at [818, 203] on input "text" at bounding box center [859, 208] width 94 height 21
click at [666, 208] on select "**********" at bounding box center [721, 208] width 119 height 21
select select "**"
click at [662, 198] on select "**********" at bounding box center [721, 208] width 119 height 21
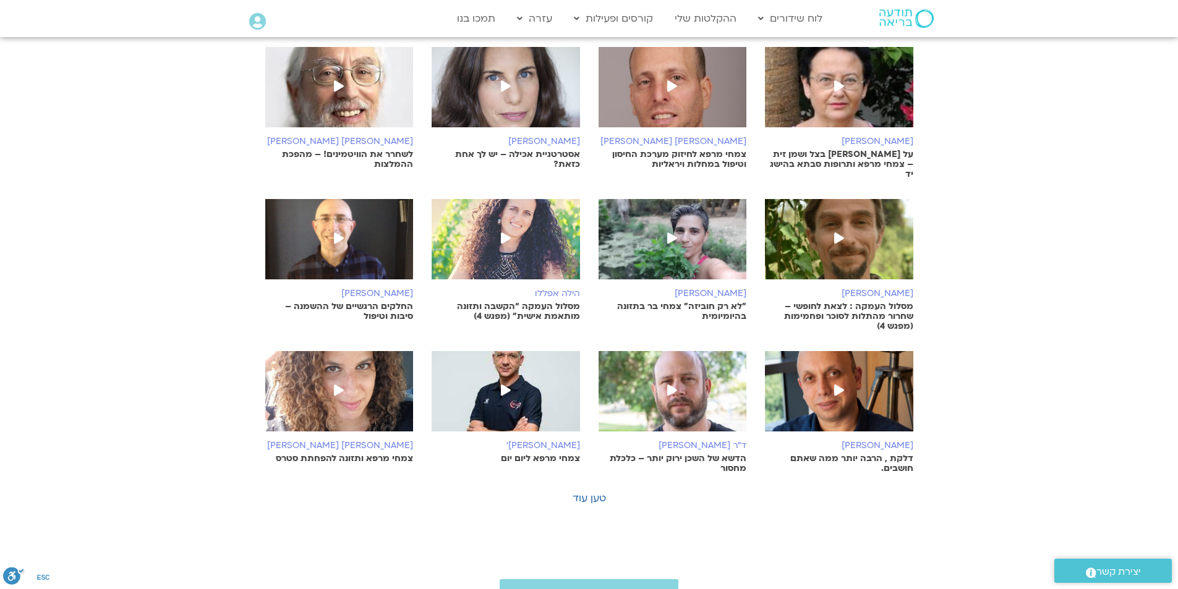
scroll to position [247, 0]
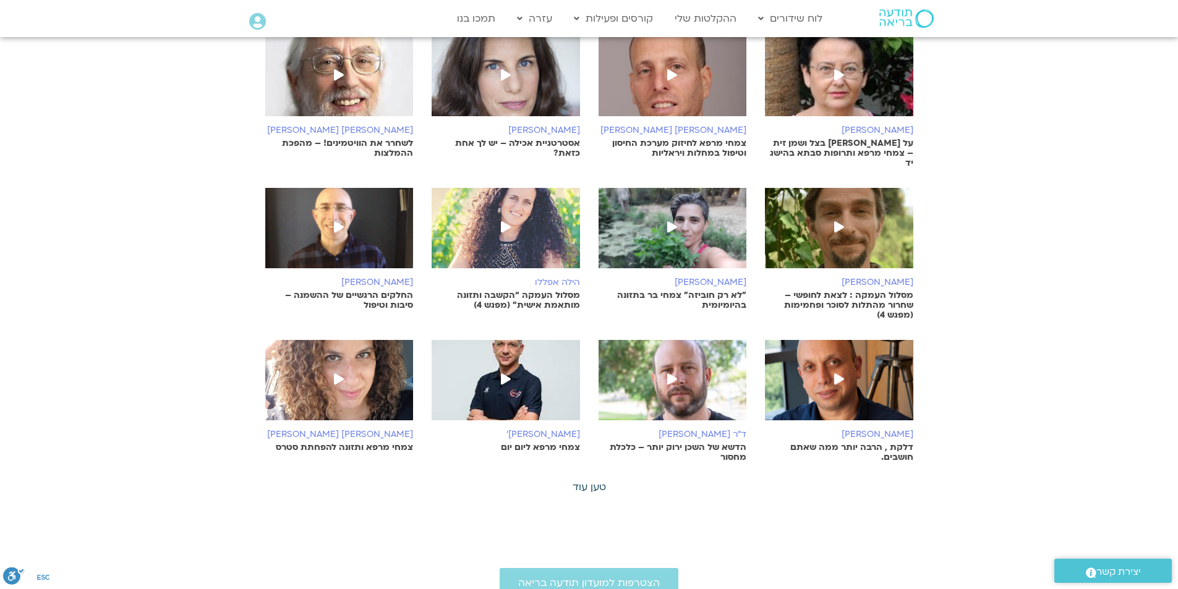
click at [597, 480] on link "טען עוד" at bounding box center [588, 487] width 33 height 14
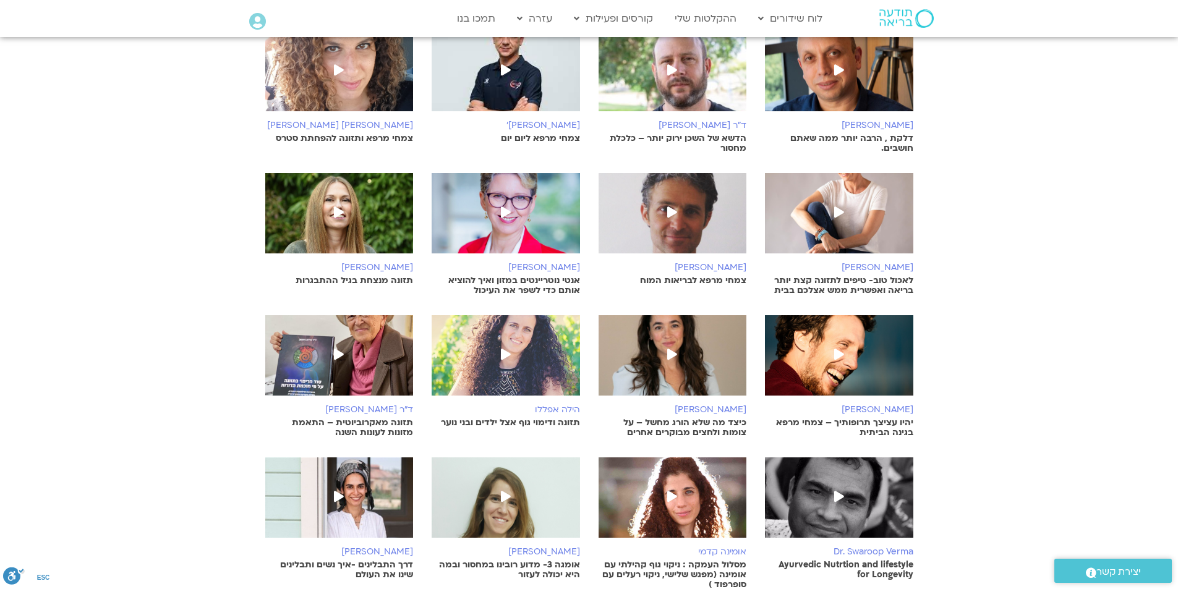
scroll to position [866, 0]
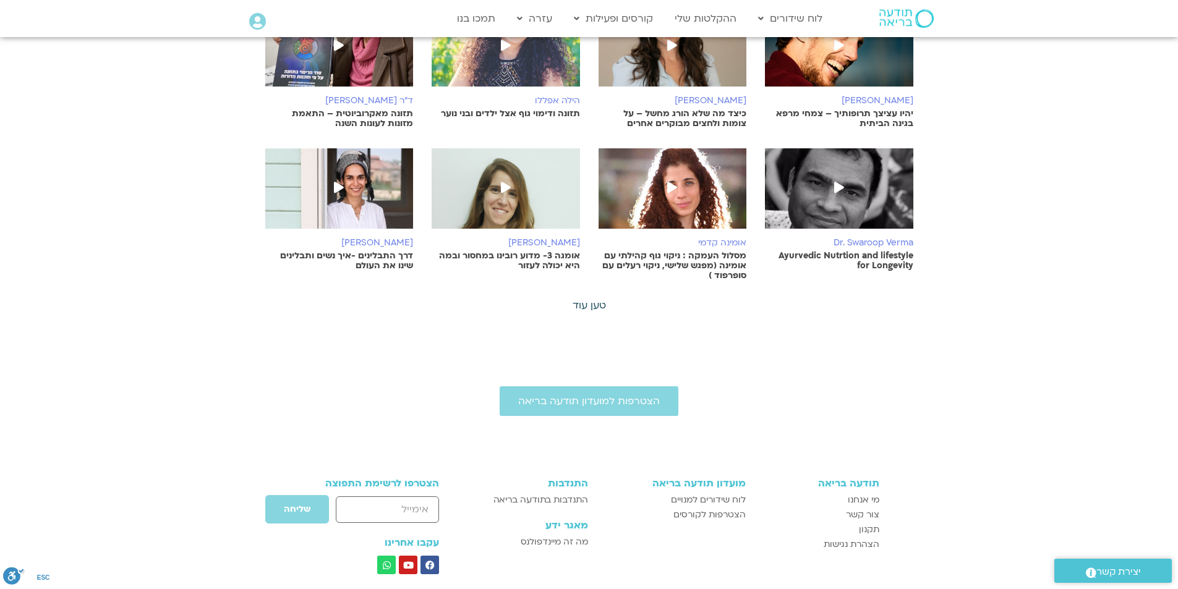
click at [596, 299] on link "טען עוד" at bounding box center [588, 306] width 33 height 14
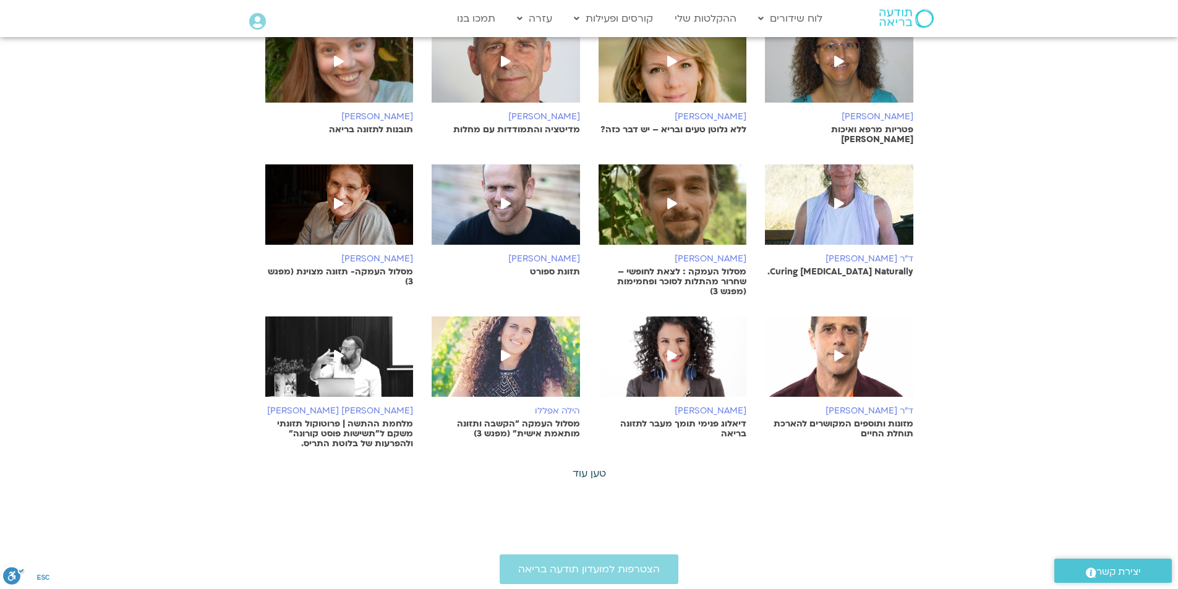
scroll to position [1298, 0]
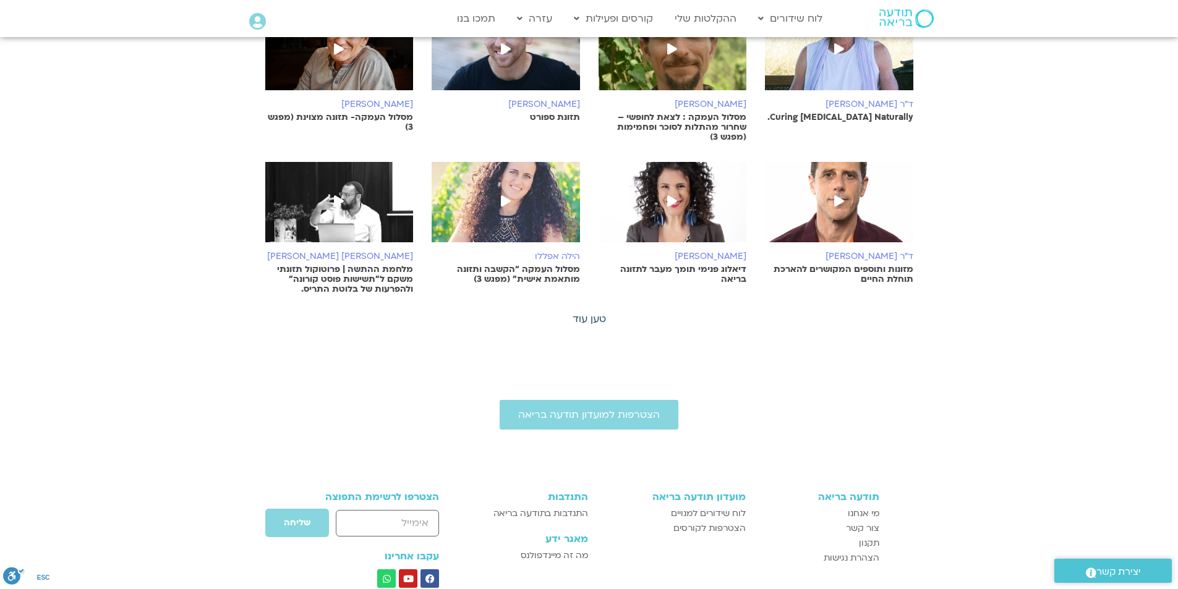
click at [600, 312] on link "טען עוד" at bounding box center [588, 319] width 33 height 14
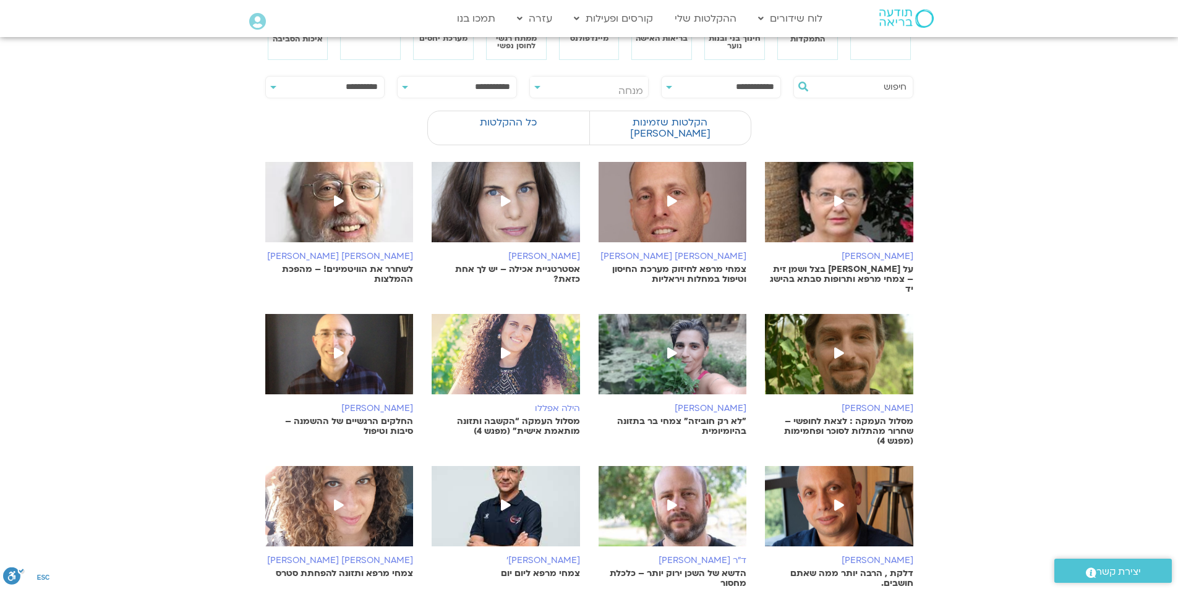
scroll to position [0, 0]
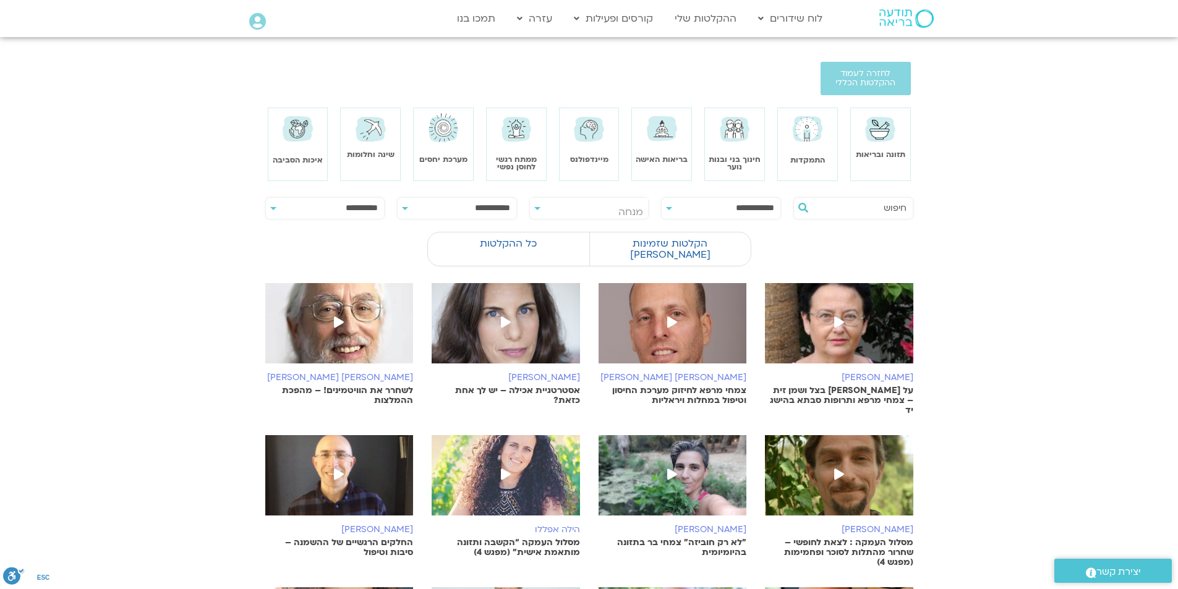
click at [667, 210] on select "**********" at bounding box center [721, 208] width 119 height 21
click at [862, 216] on input "text" at bounding box center [859, 208] width 94 height 21
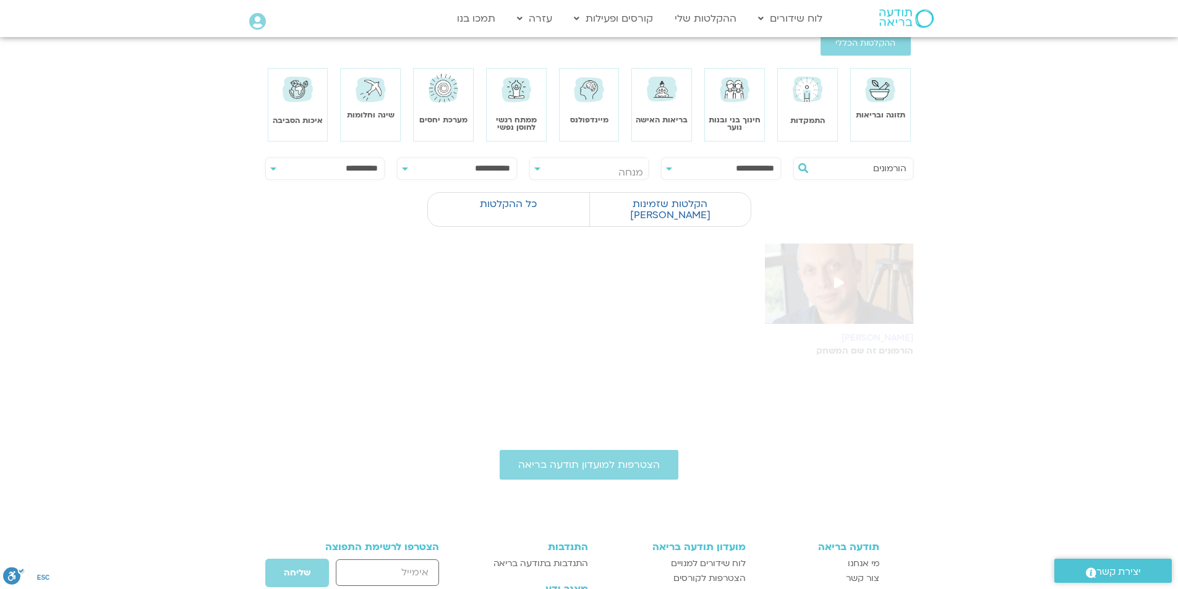
scroll to position [62, 0]
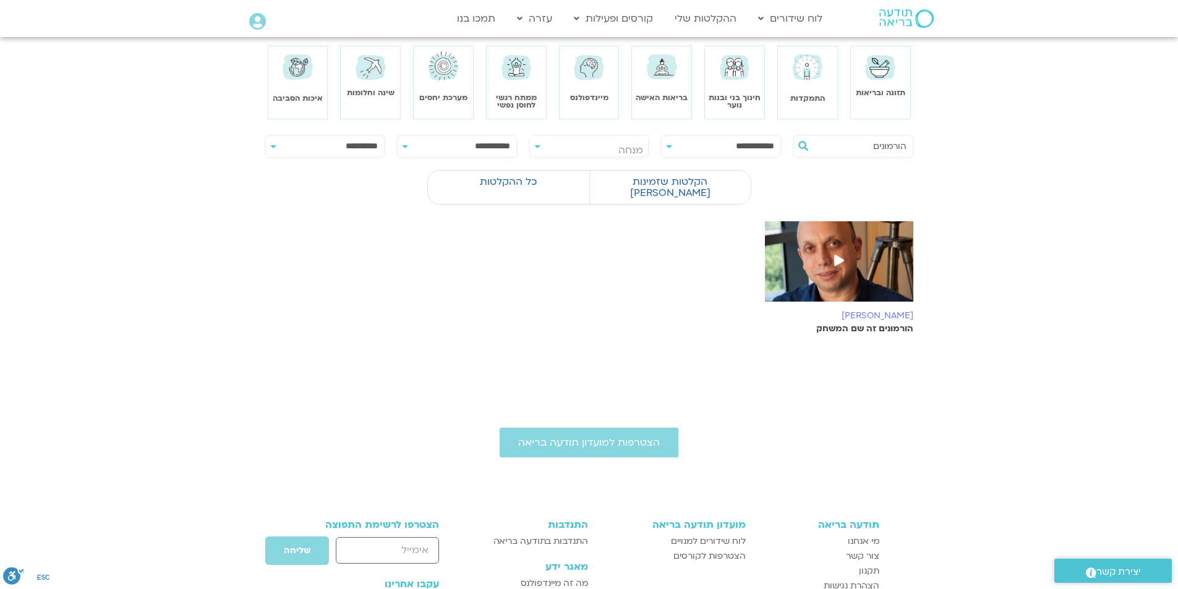
type input "הורמונים"
click at [670, 143] on select "**********" at bounding box center [721, 146] width 119 height 21
select select
click at [662, 136] on select "**********" at bounding box center [721, 146] width 119 height 21
drag, startPoint x: 869, startPoint y: 147, endPoint x: 925, endPoint y: 141, distance: 56.5
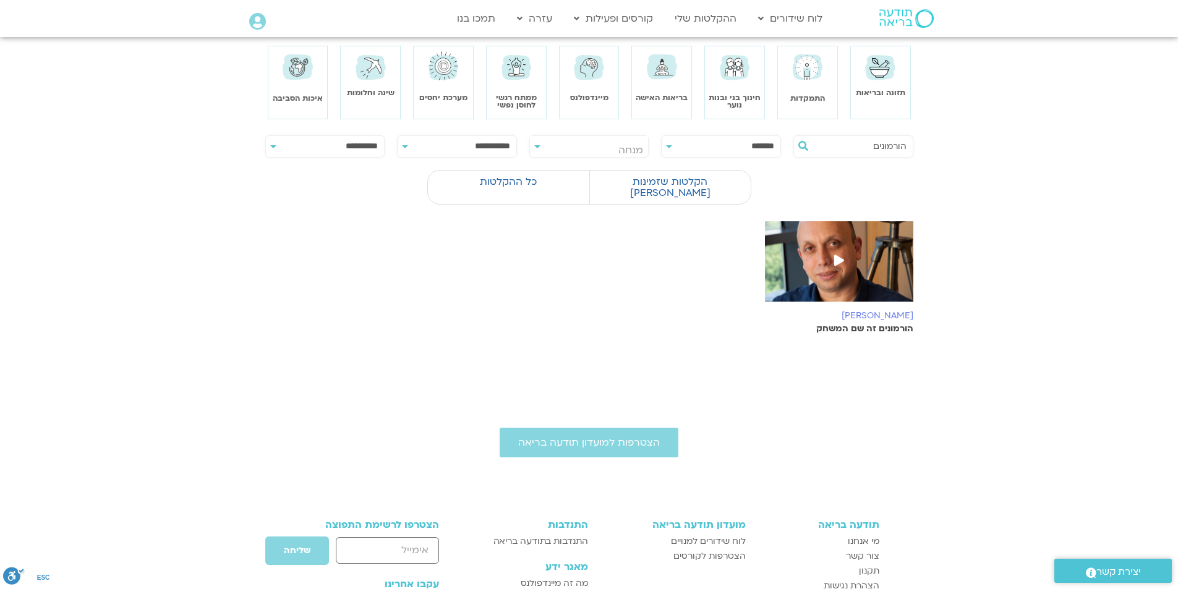
click at [925, 141] on div "**********" at bounding box center [589, 242] width 692 height 221
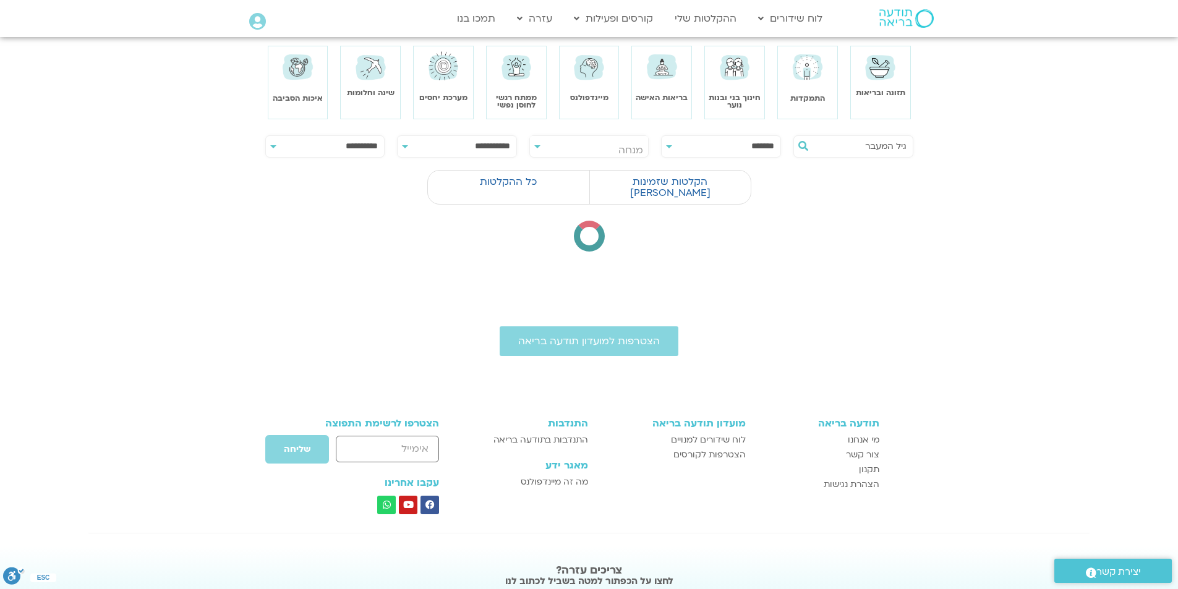
type input "גיל המעבר"
